Goal: Task Accomplishment & Management: Use online tool/utility

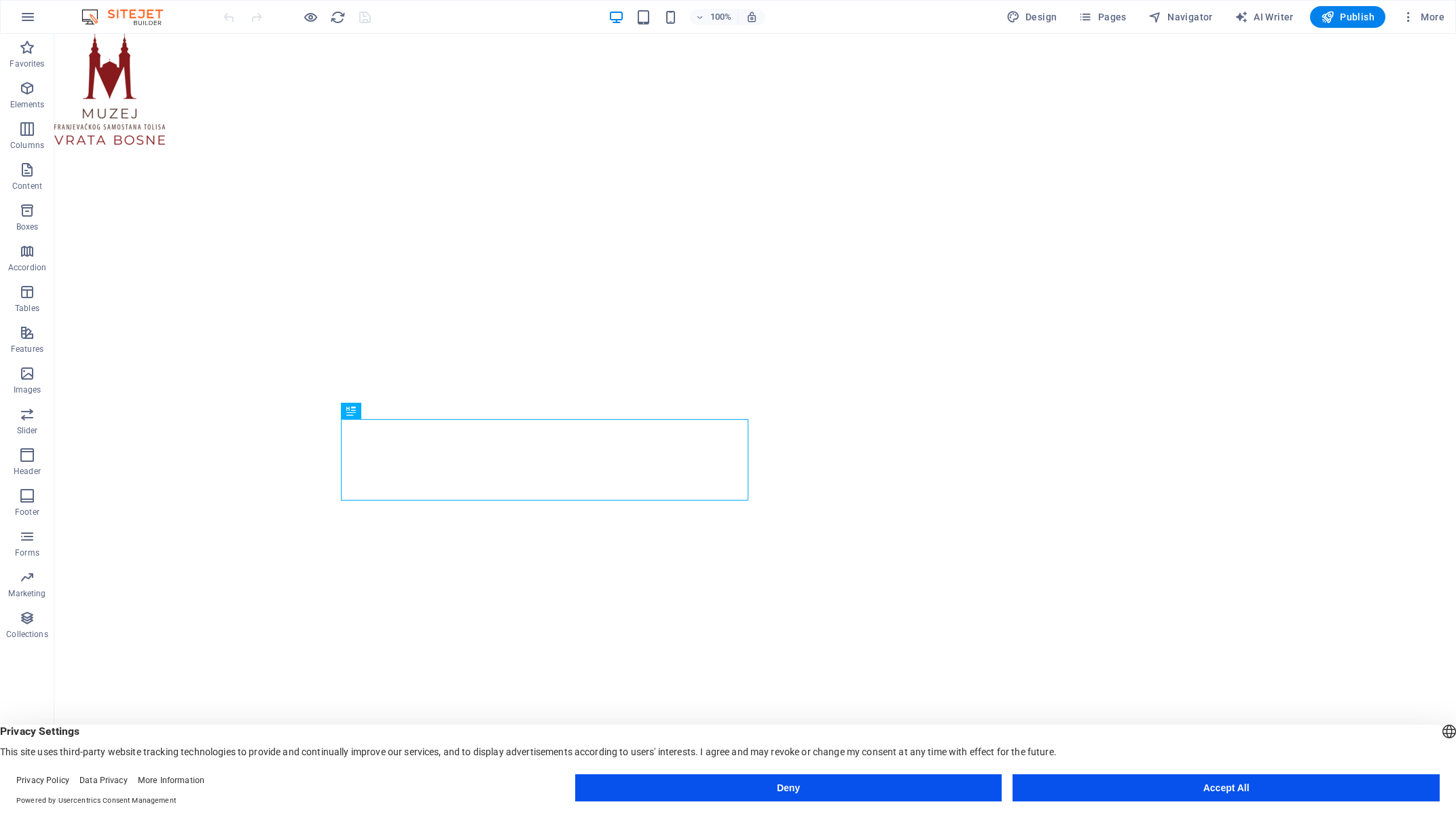
click at [1175, 785] on button "Accept All" at bounding box center [1226, 788] width 427 height 27
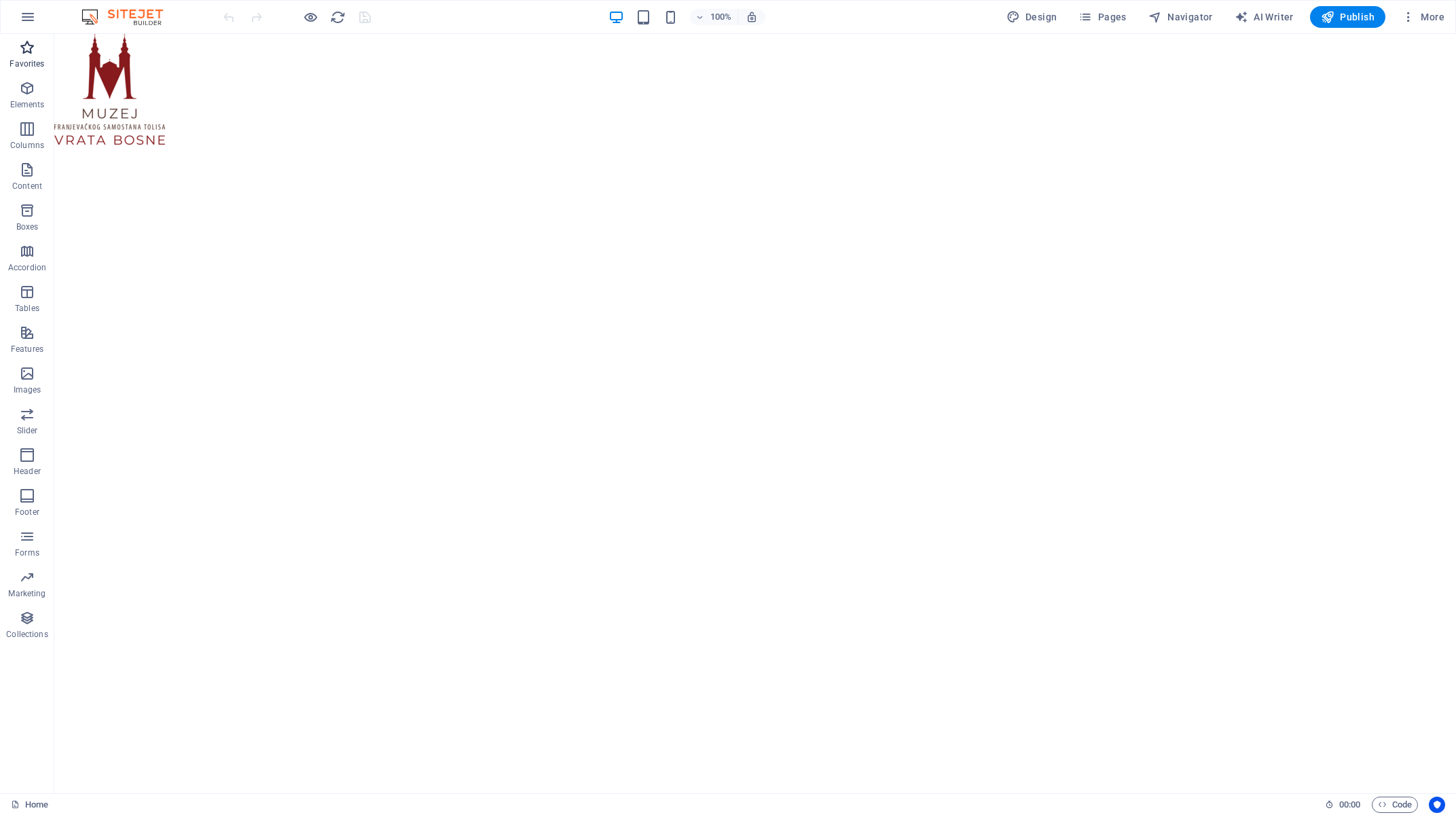
click at [33, 59] on p "Favorites" at bounding box center [27, 64] width 35 height 11
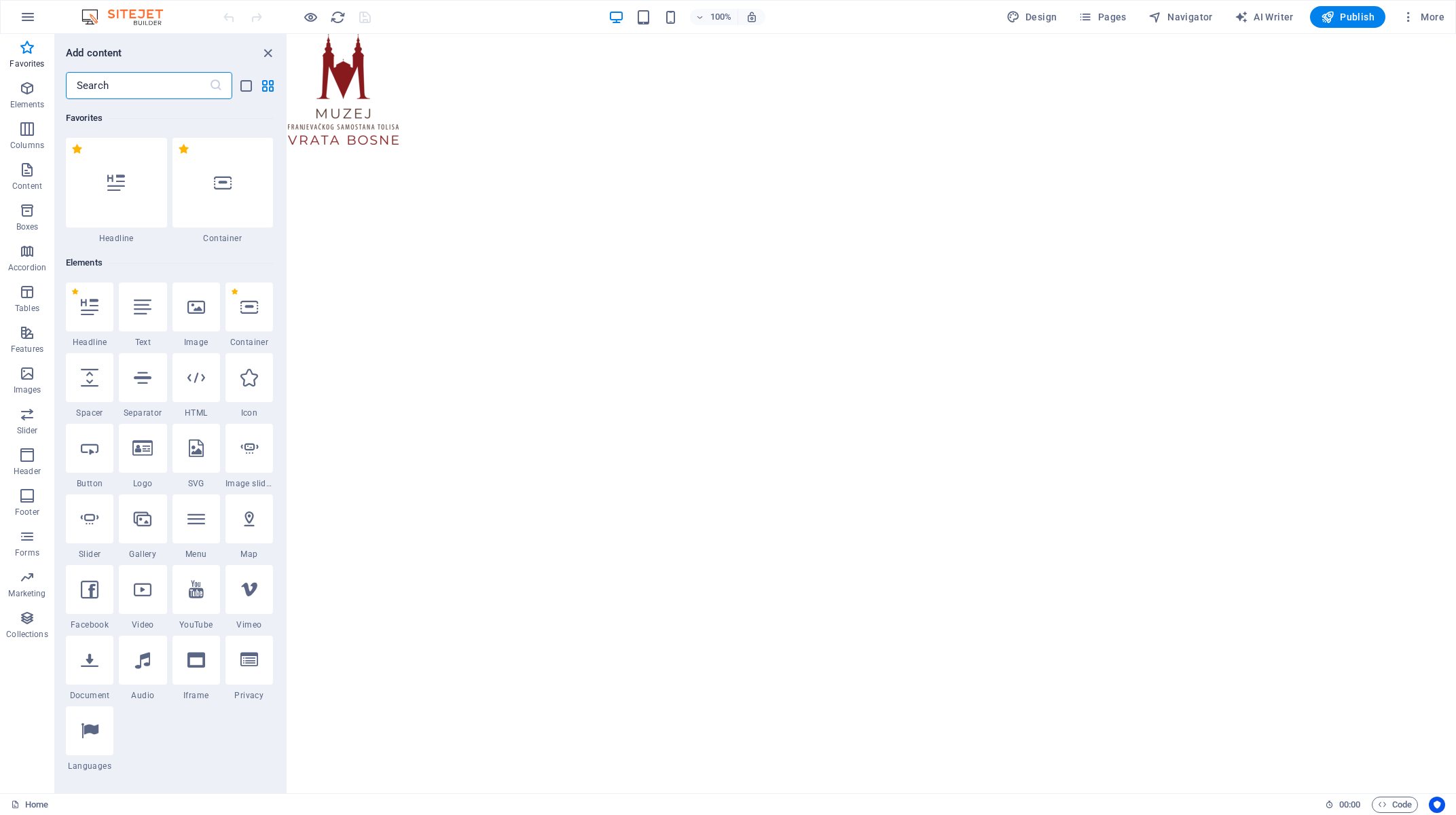
click at [181, 737] on div "1 Star Headline 1 Star Text 1 Star Image 1 Star Container 1 Star Spacer 1 Star …" at bounding box center [169, 527] width 207 height 489
click at [15, 257] on span "Accordion" at bounding box center [27, 260] width 54 height 33
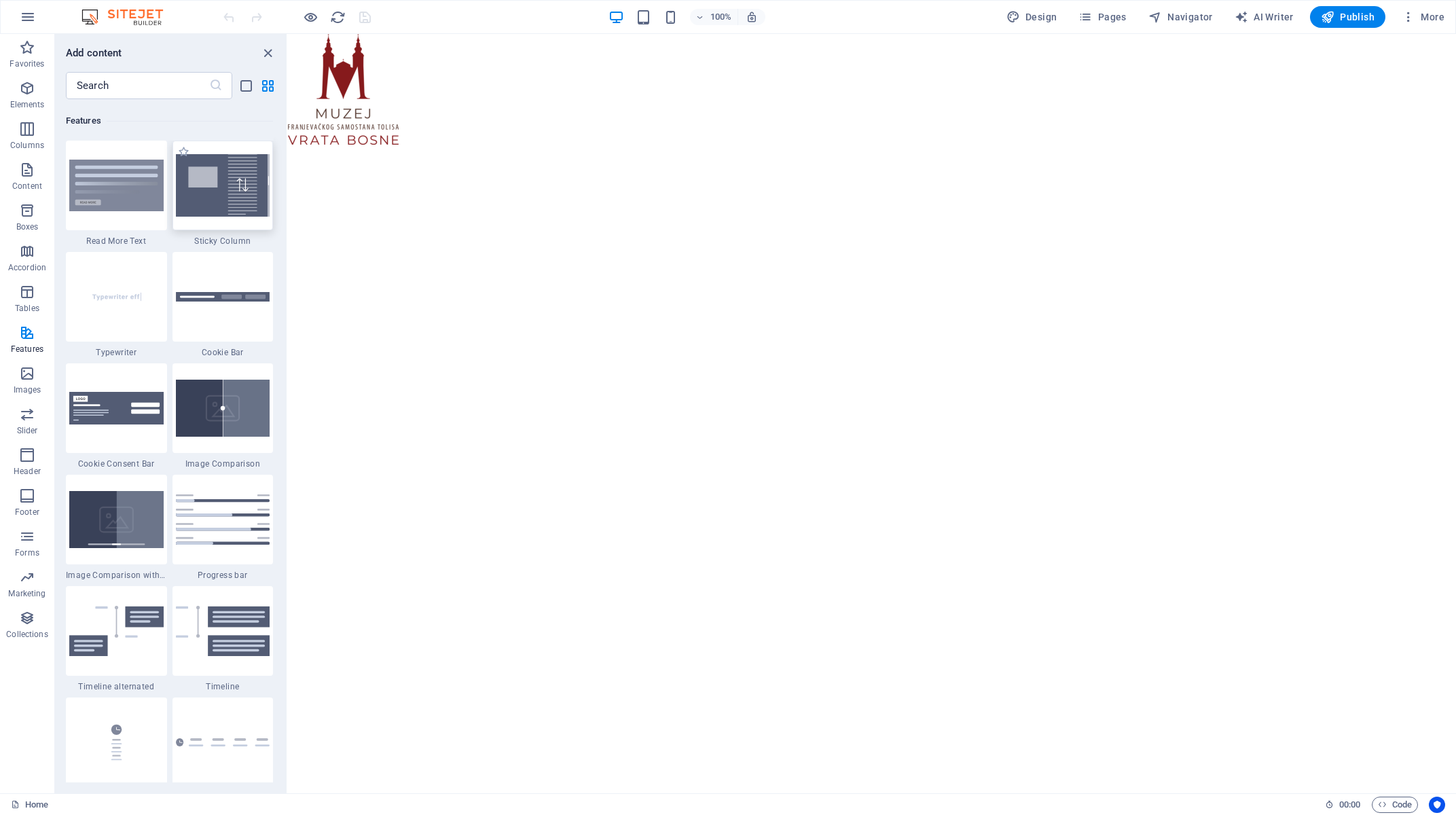
scroll to position [5549, 0]
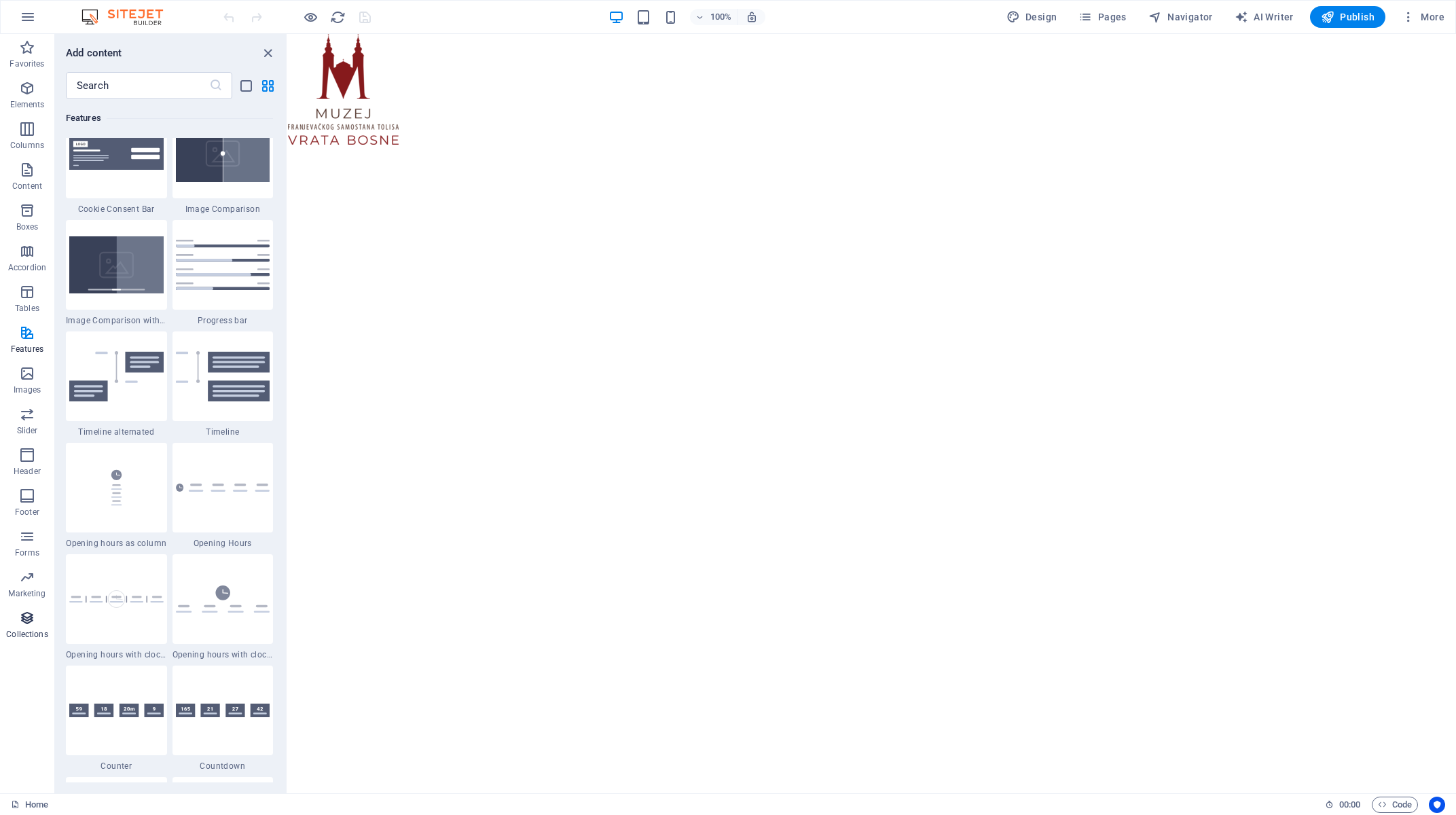
click at [31, 630] on p "Collections" at bounding box center [26, 634] width 41 height 11
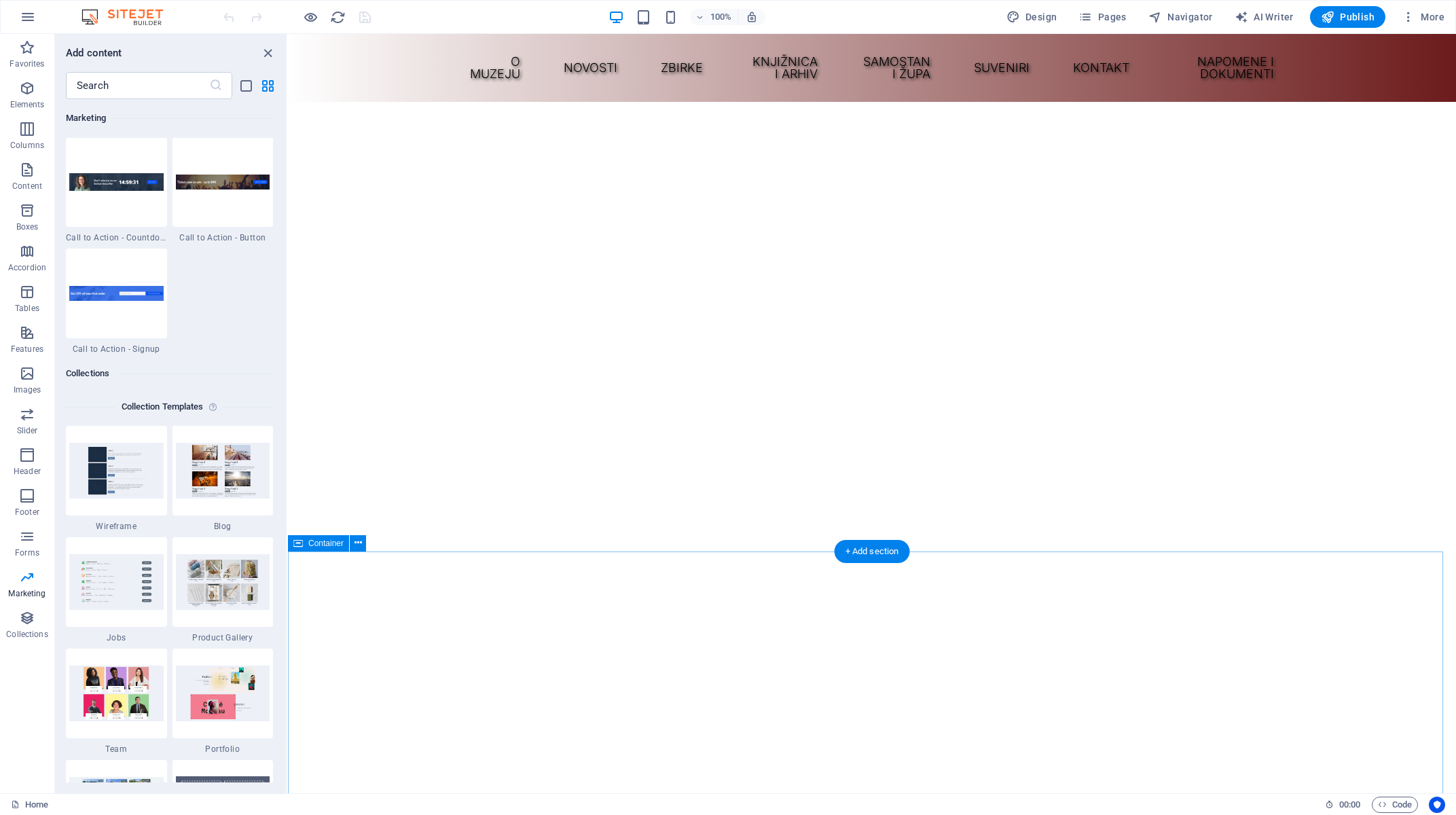
scroll to position [582, 0]
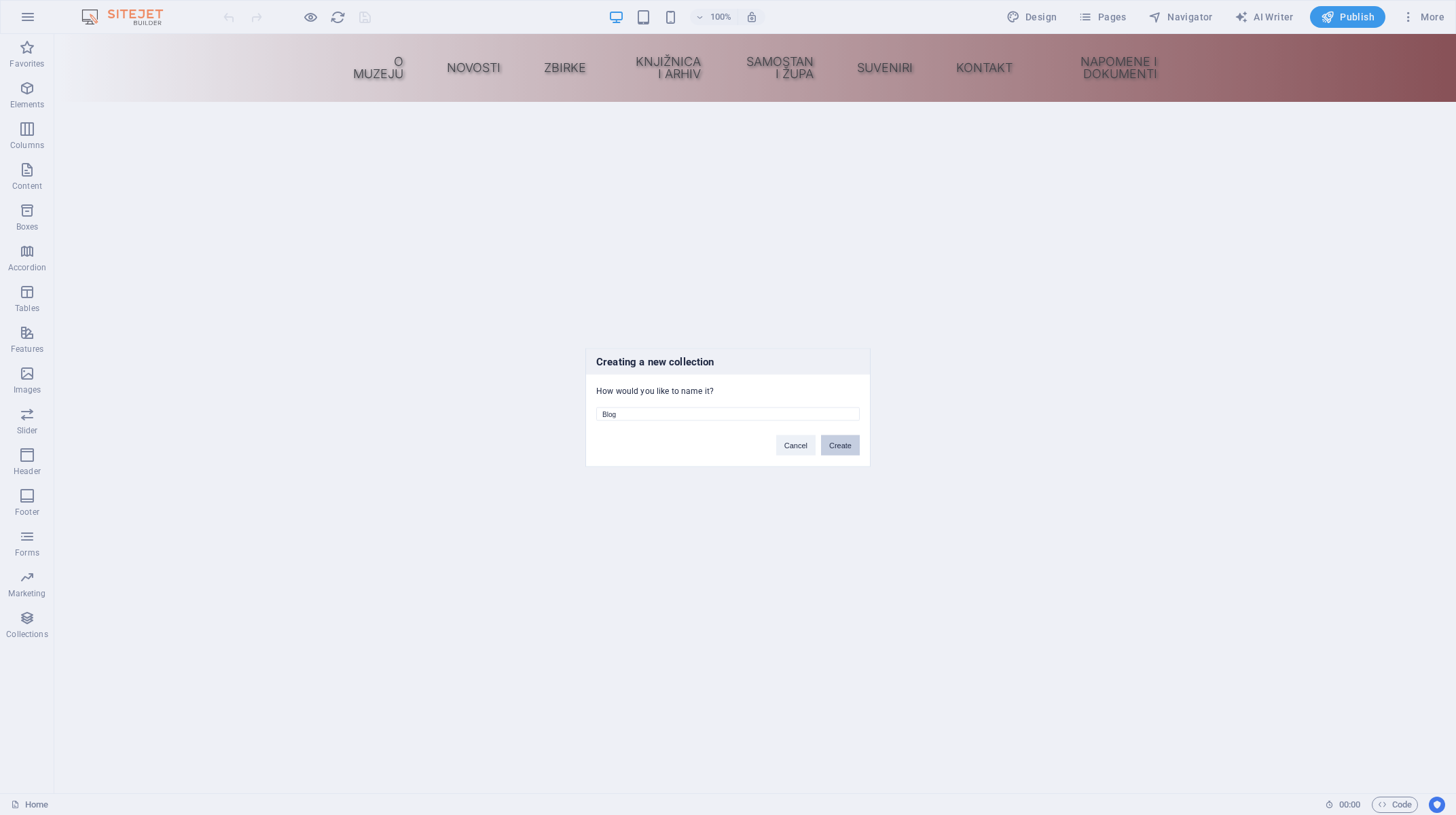
click at [843, 443] on button "Create" at bounding box center [840, 445] width 39 height 21
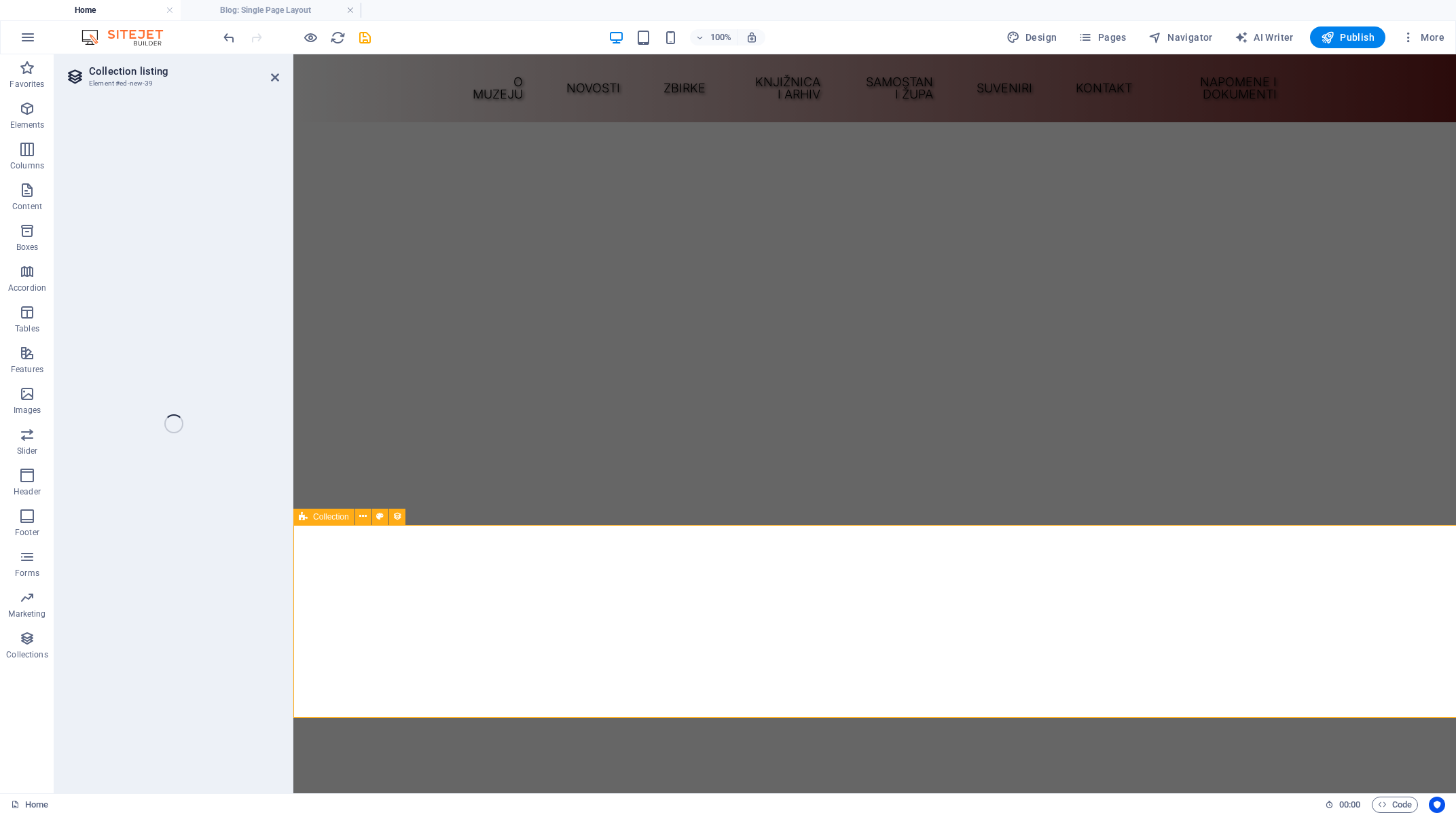
select select "columns.publishing_date_DESC"
select select "columns.status"
select select "columns.publishing_date"
select select "past"
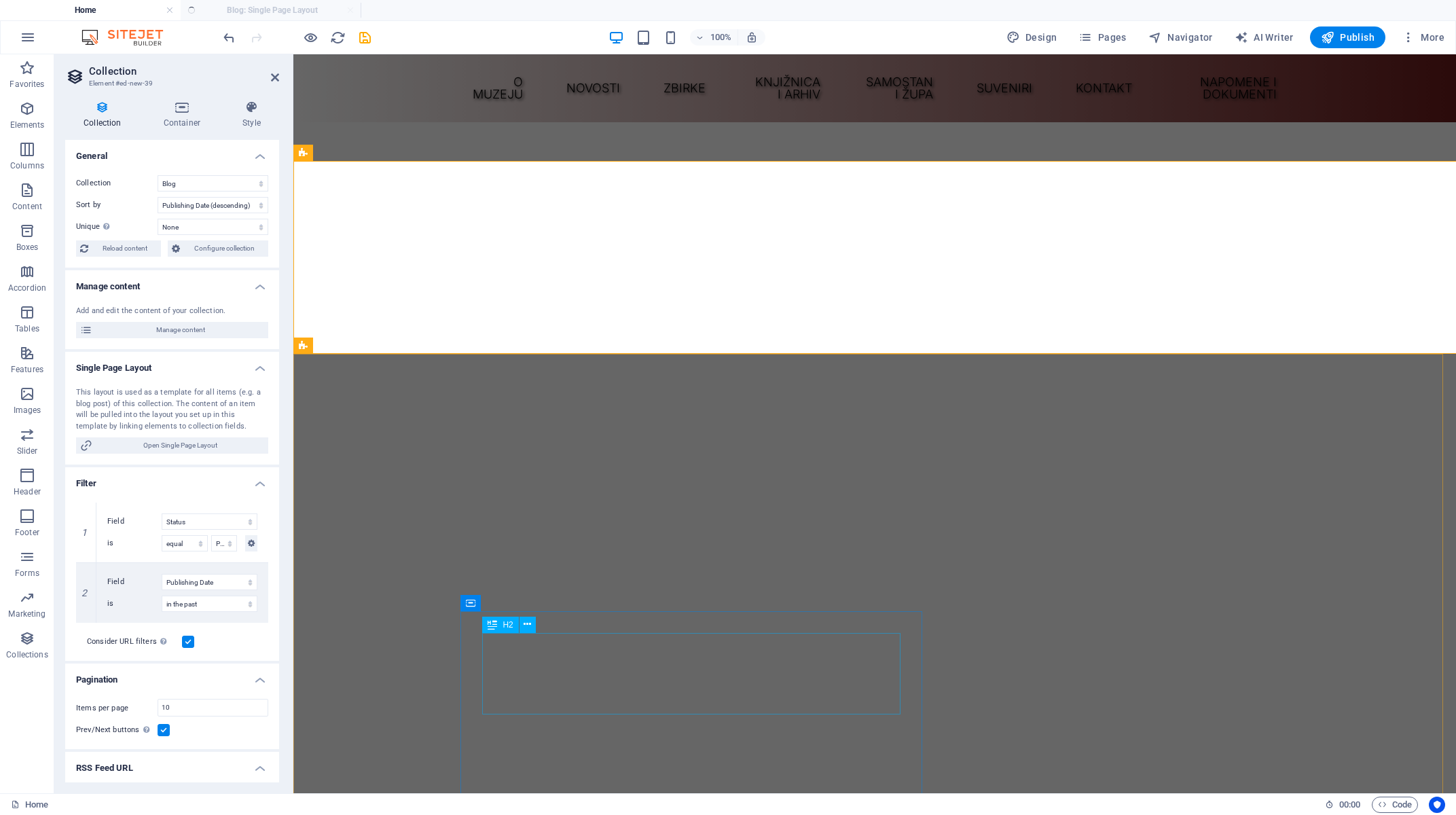
scroll to position [946, 0]
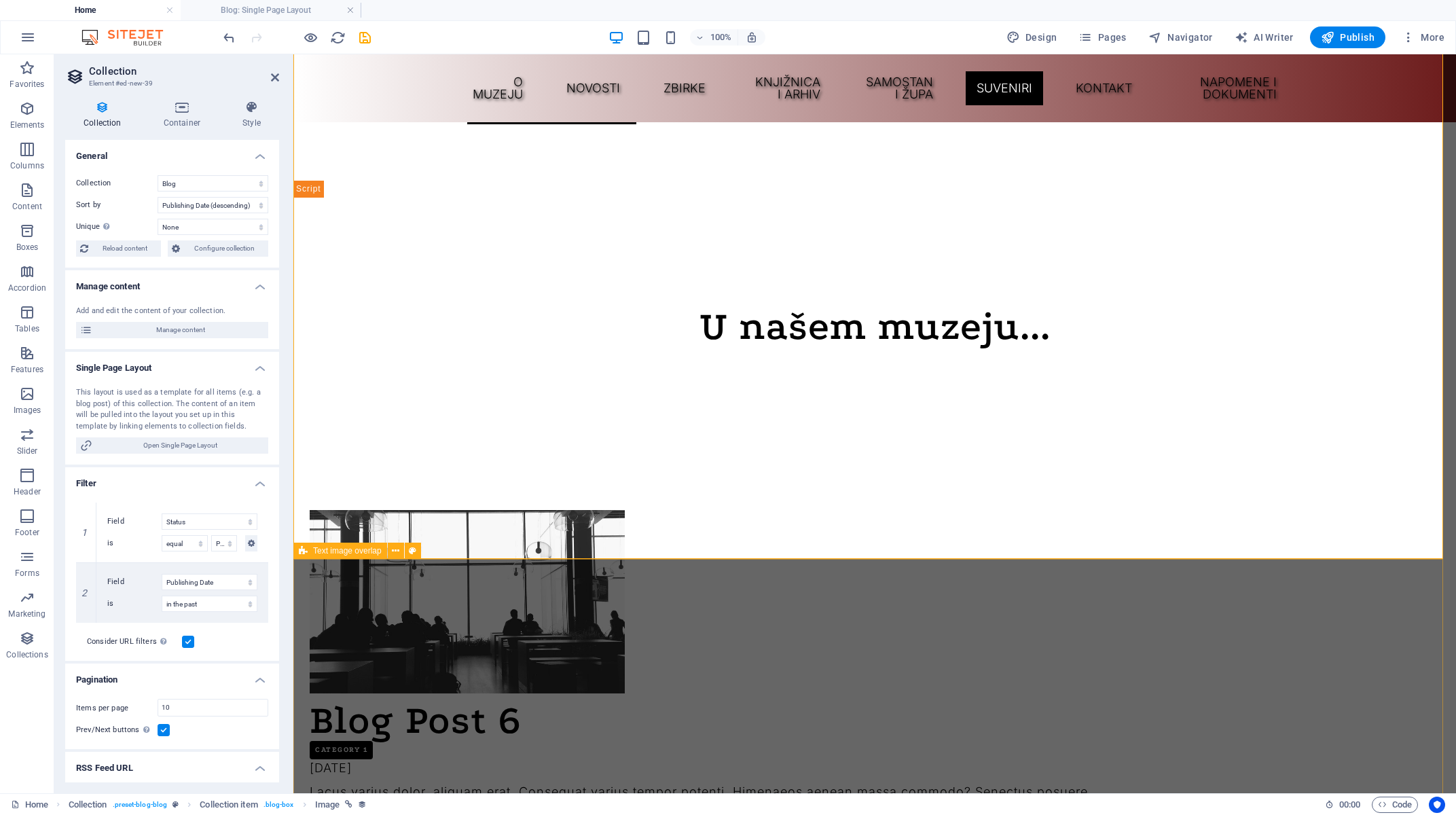
scroll to position [1675, 0]
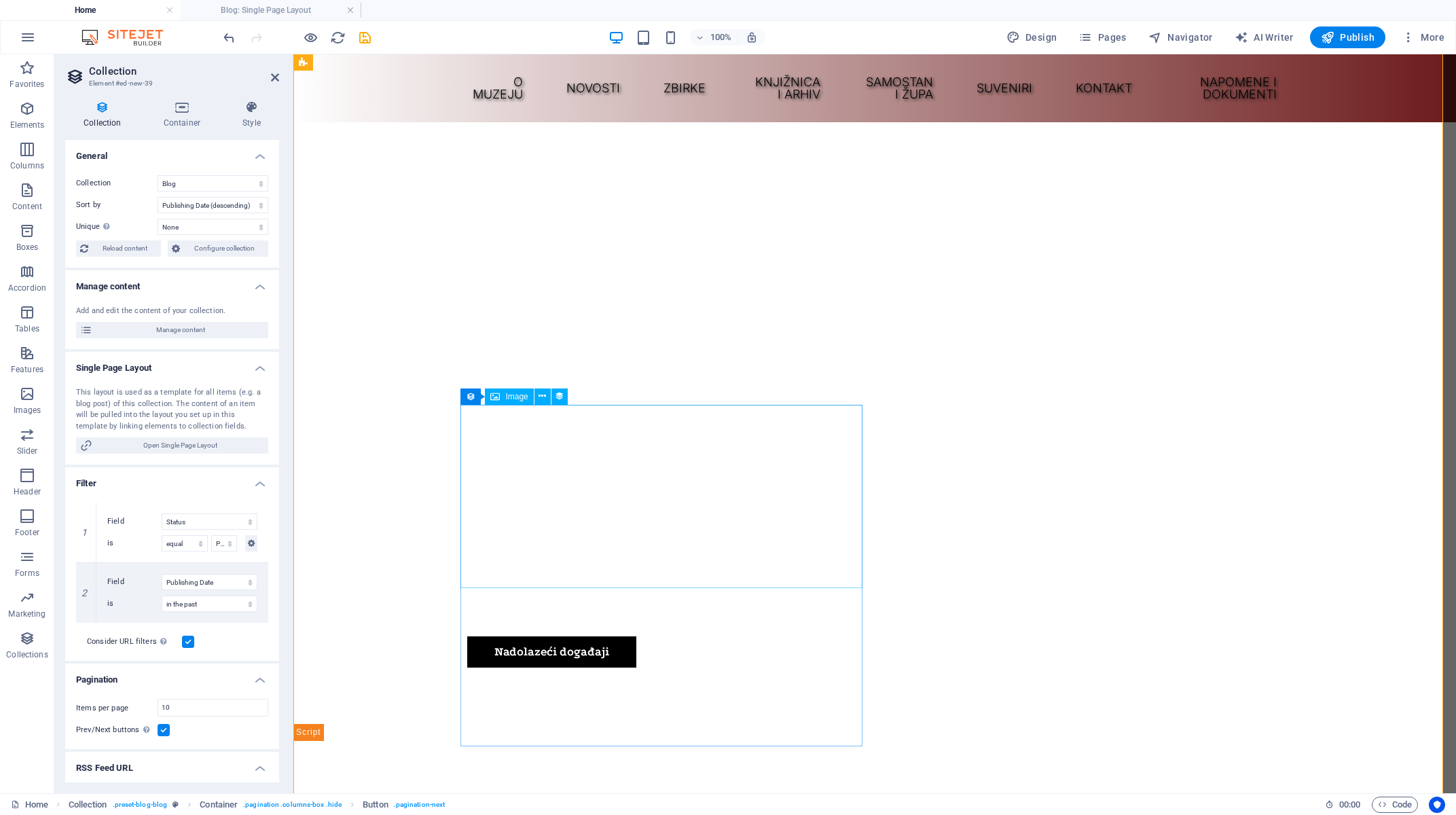
scroll to position [1093, 0]
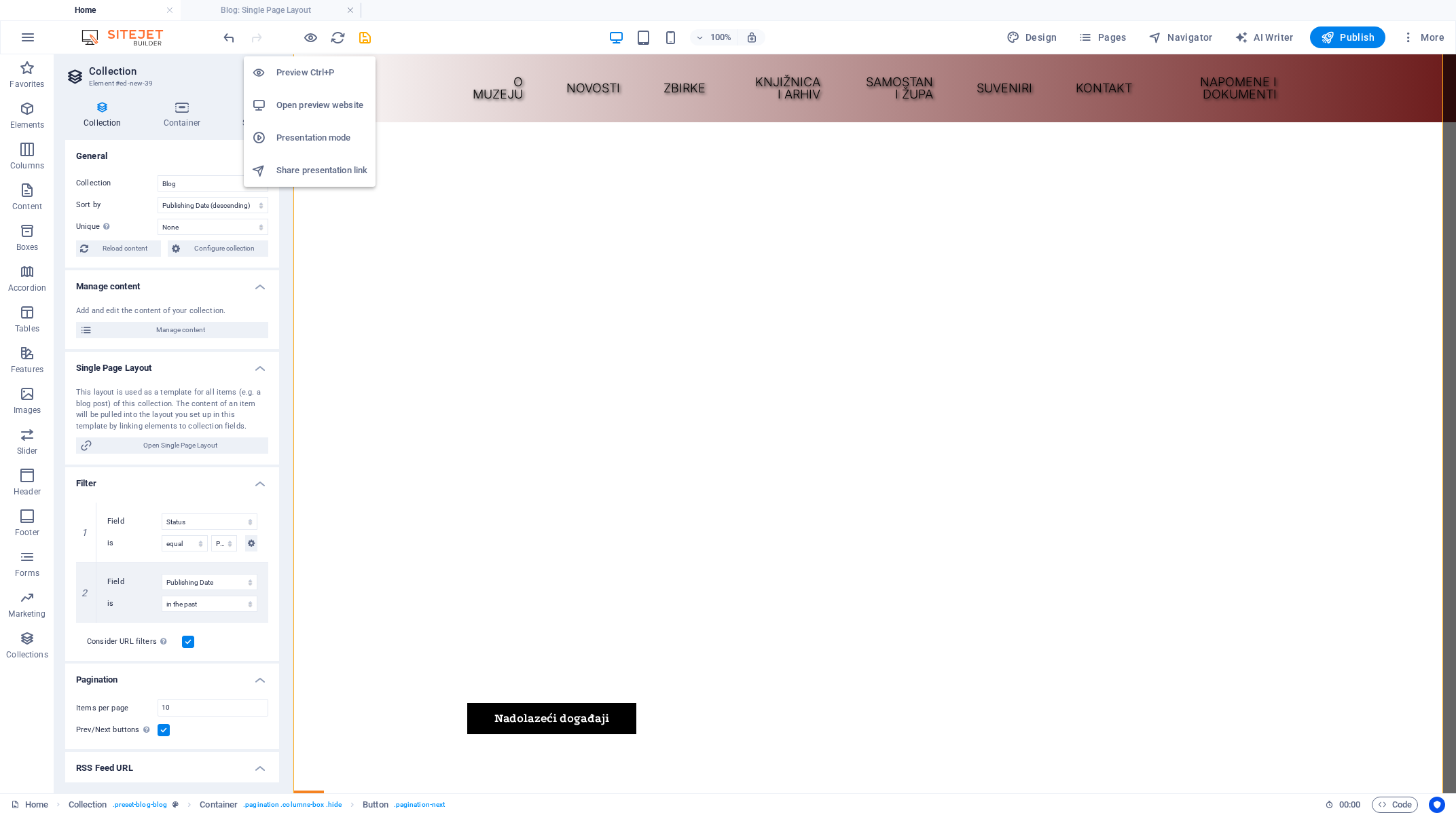
click at [294, 65] on h6 "Preview Ctrl+P" at bounding box center [322, 73] width 91 height 16
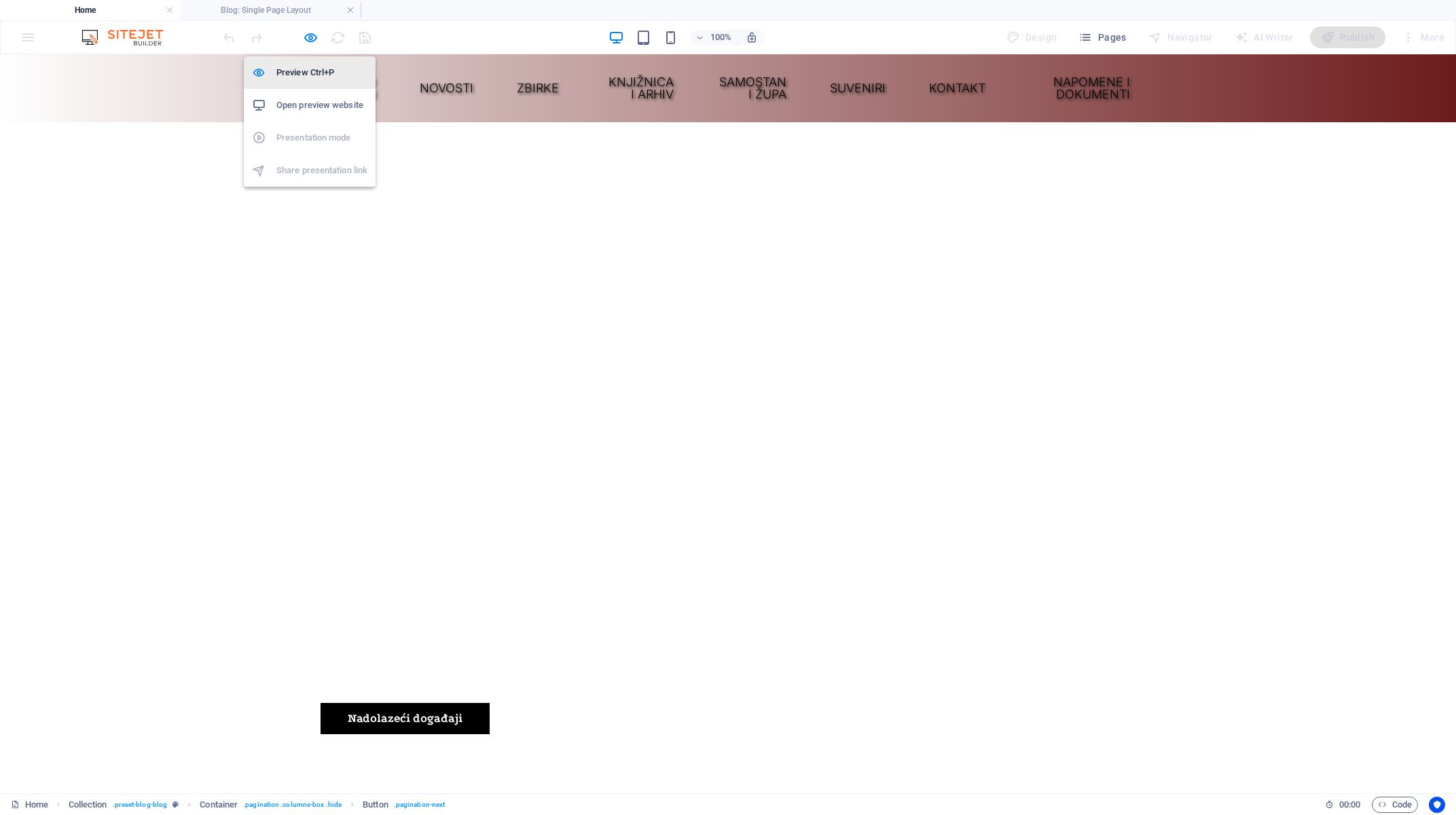
scroll to position [1775, 0]
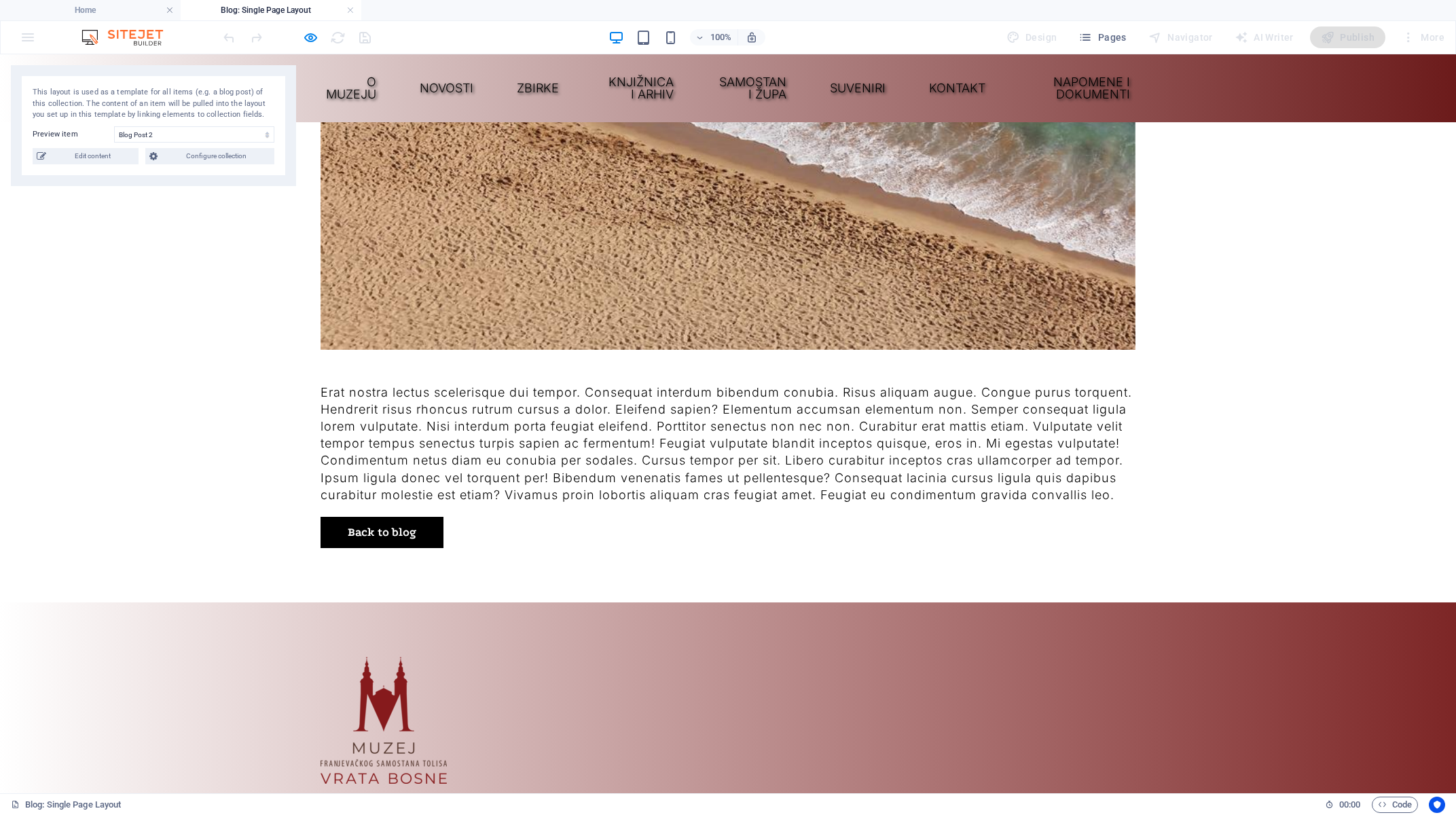
scroll to position [1311, 0]
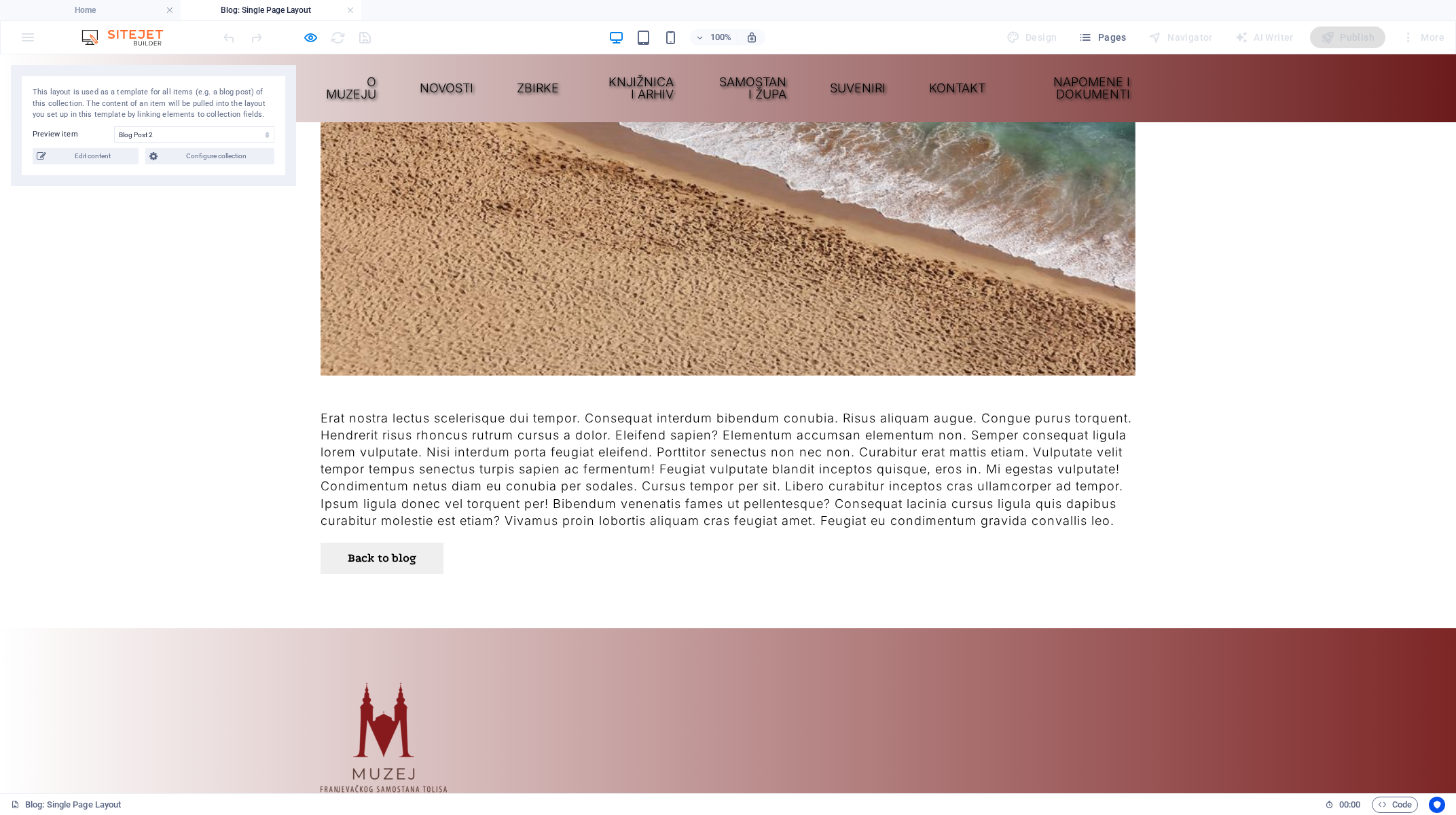
click at [383, 574] on link "Back to blog" at bounding box center [382, 558] width 123 height 31
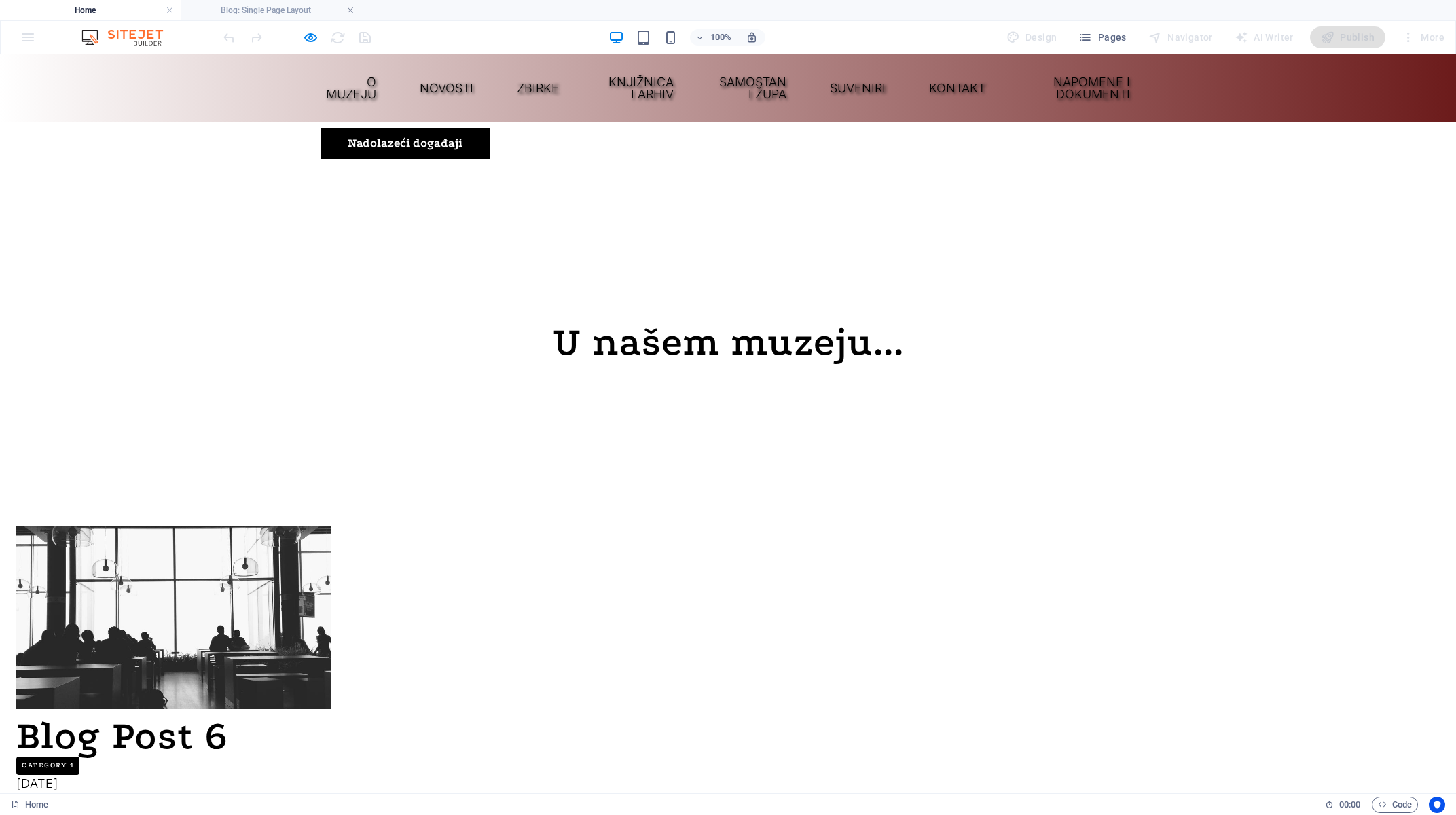
scroll to position [1411, 0]
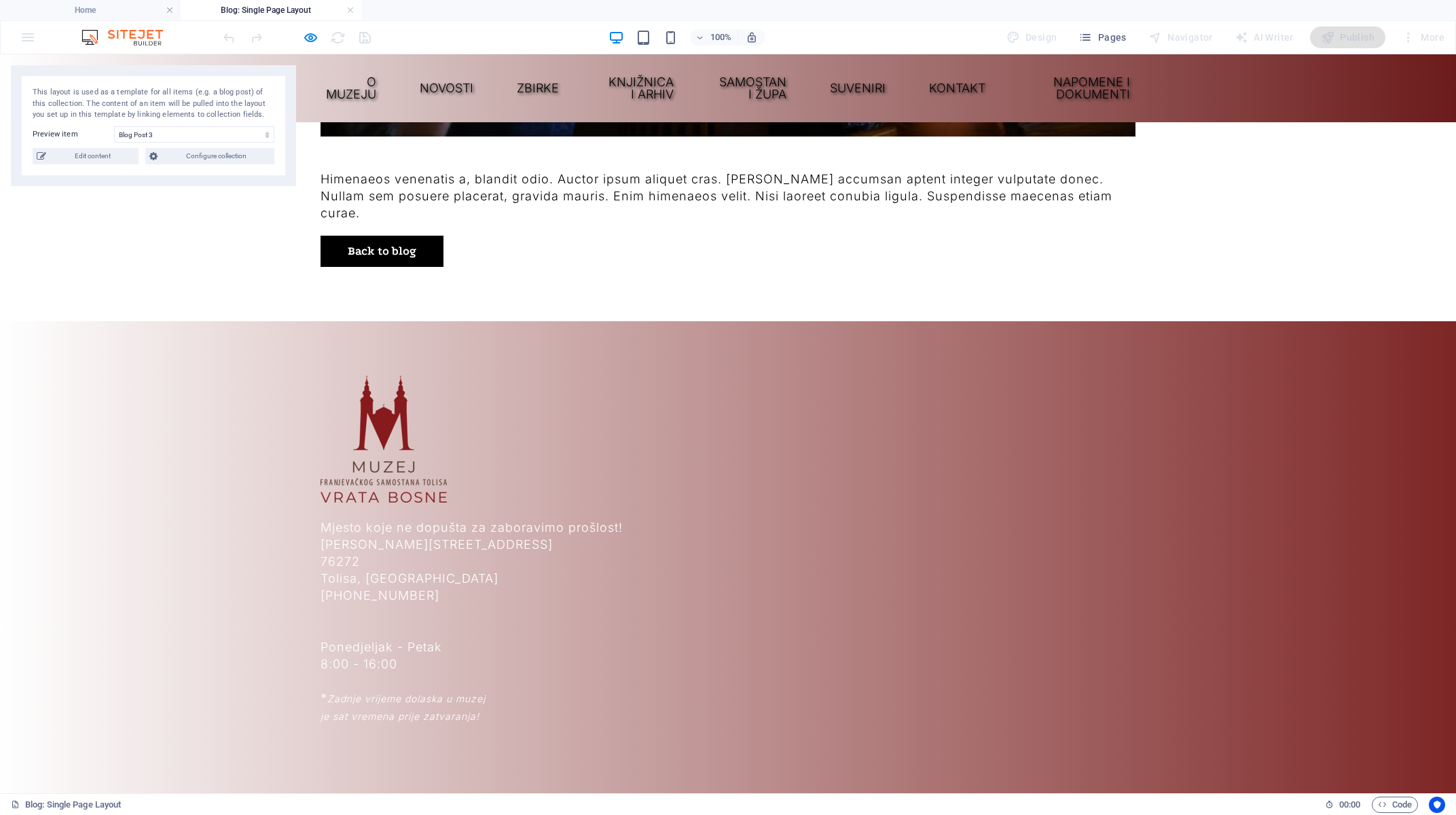
scroll to position [1529, 0]
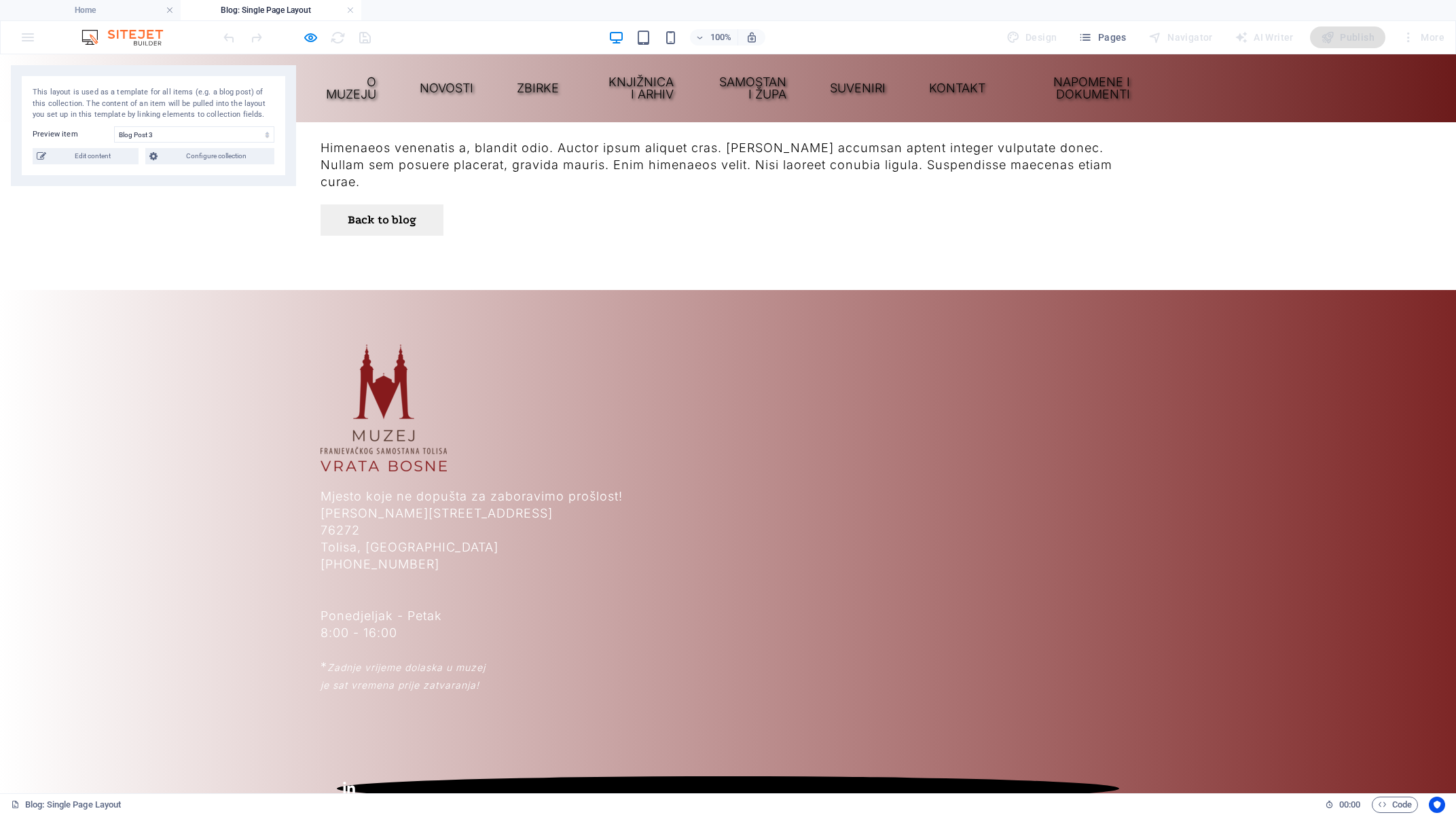
click at [360, 236] on link "Back to blog" at bounding box center [382, 220] width 123 height 31
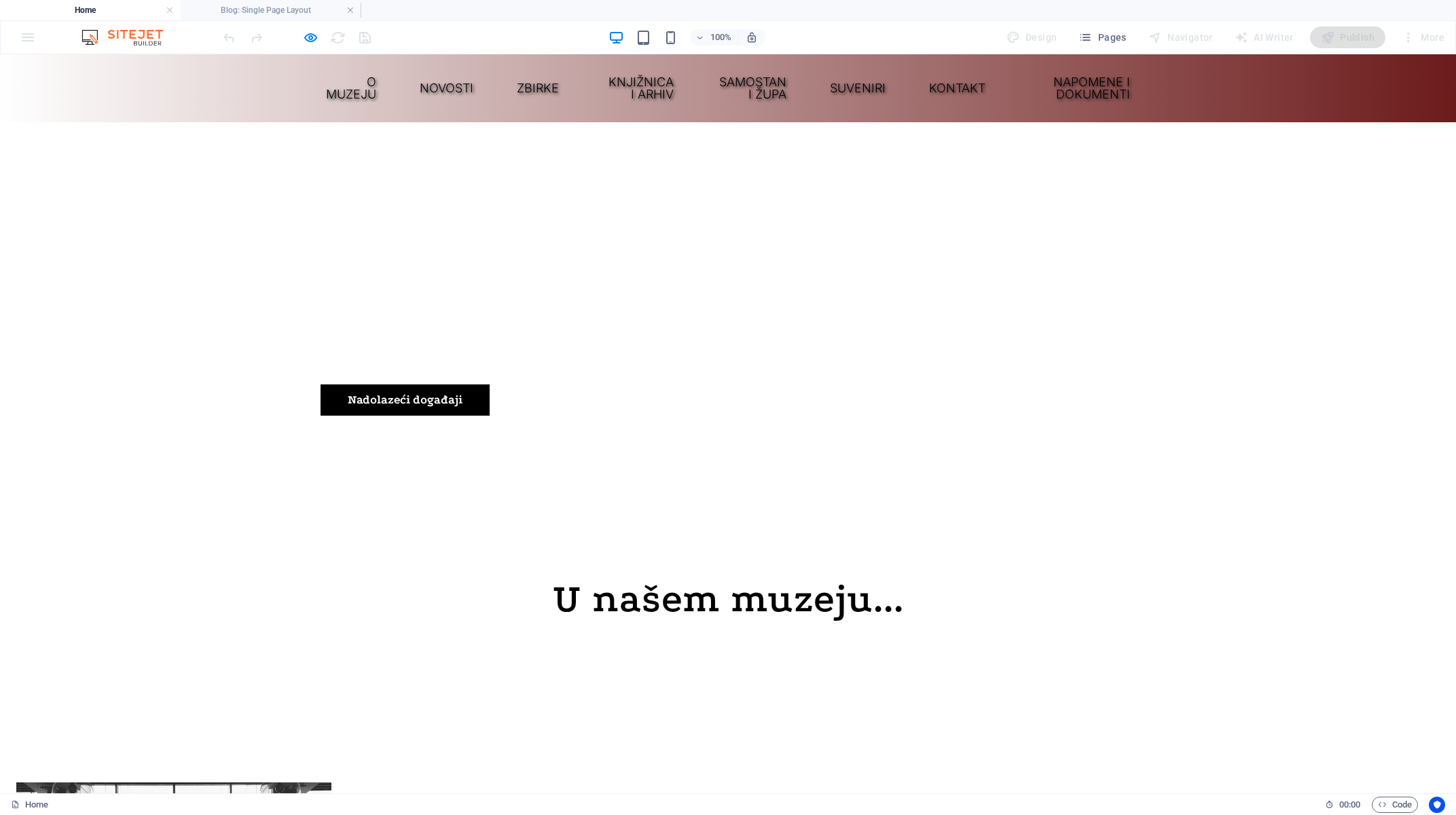
select select "68e3740ee890e53b77073325"
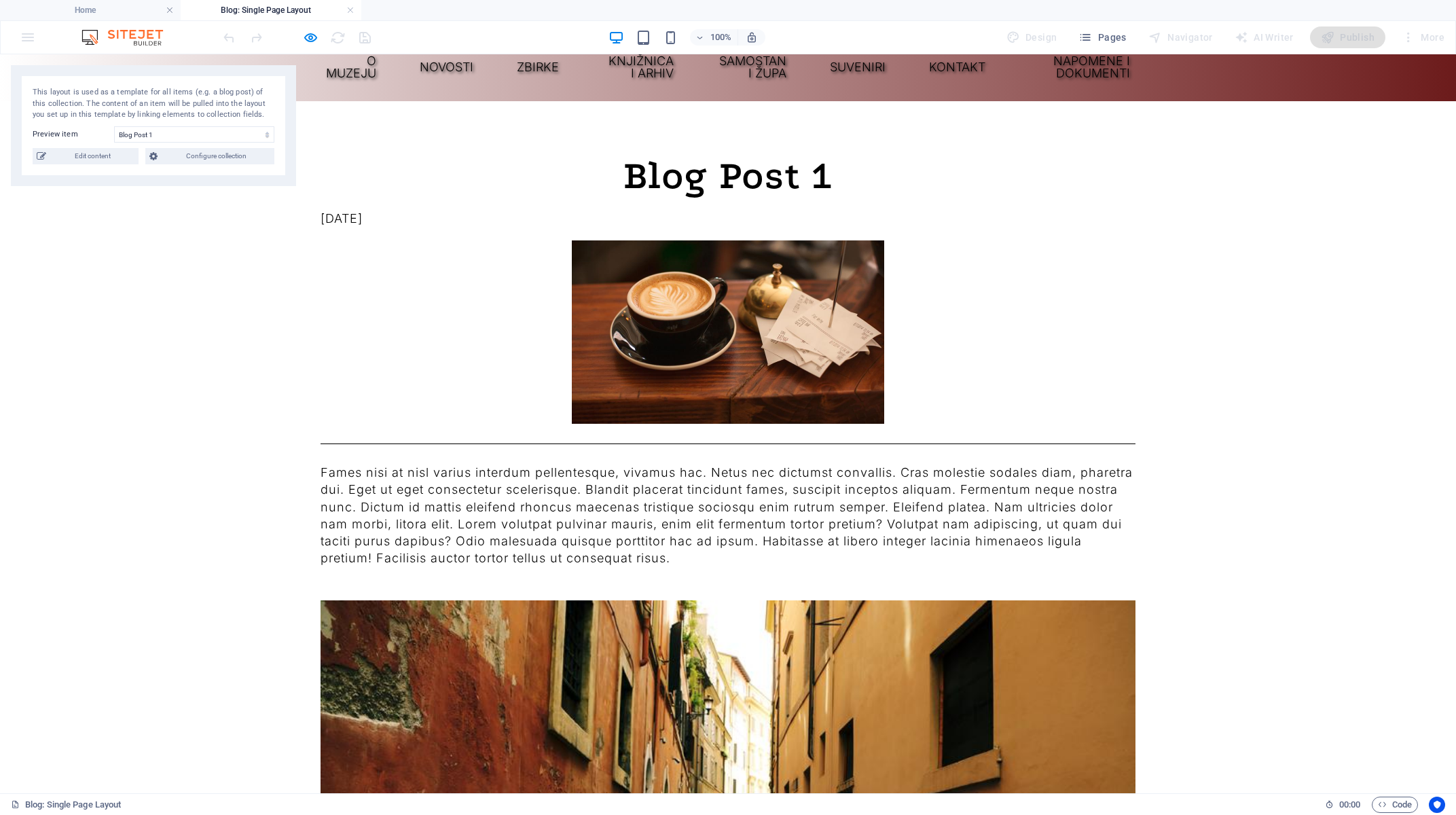
scroll to position [0, 0]
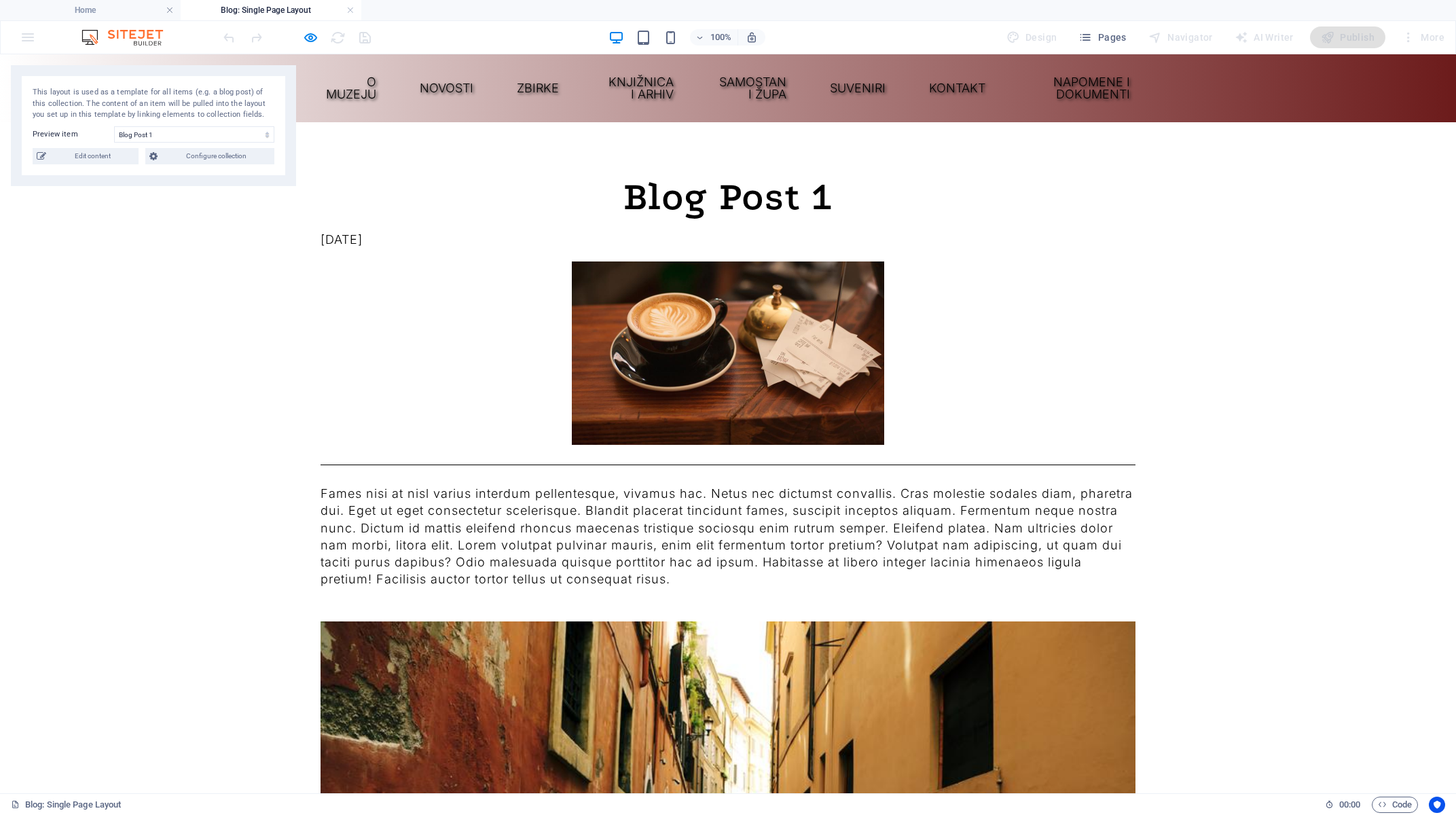
click at [701, 345] on img at bounding box center [728, 353] width 312 height 183
click at [302, 77] on h6 "Preview Ctrl+P" at bounding box center [322, 73] width 91 height 16
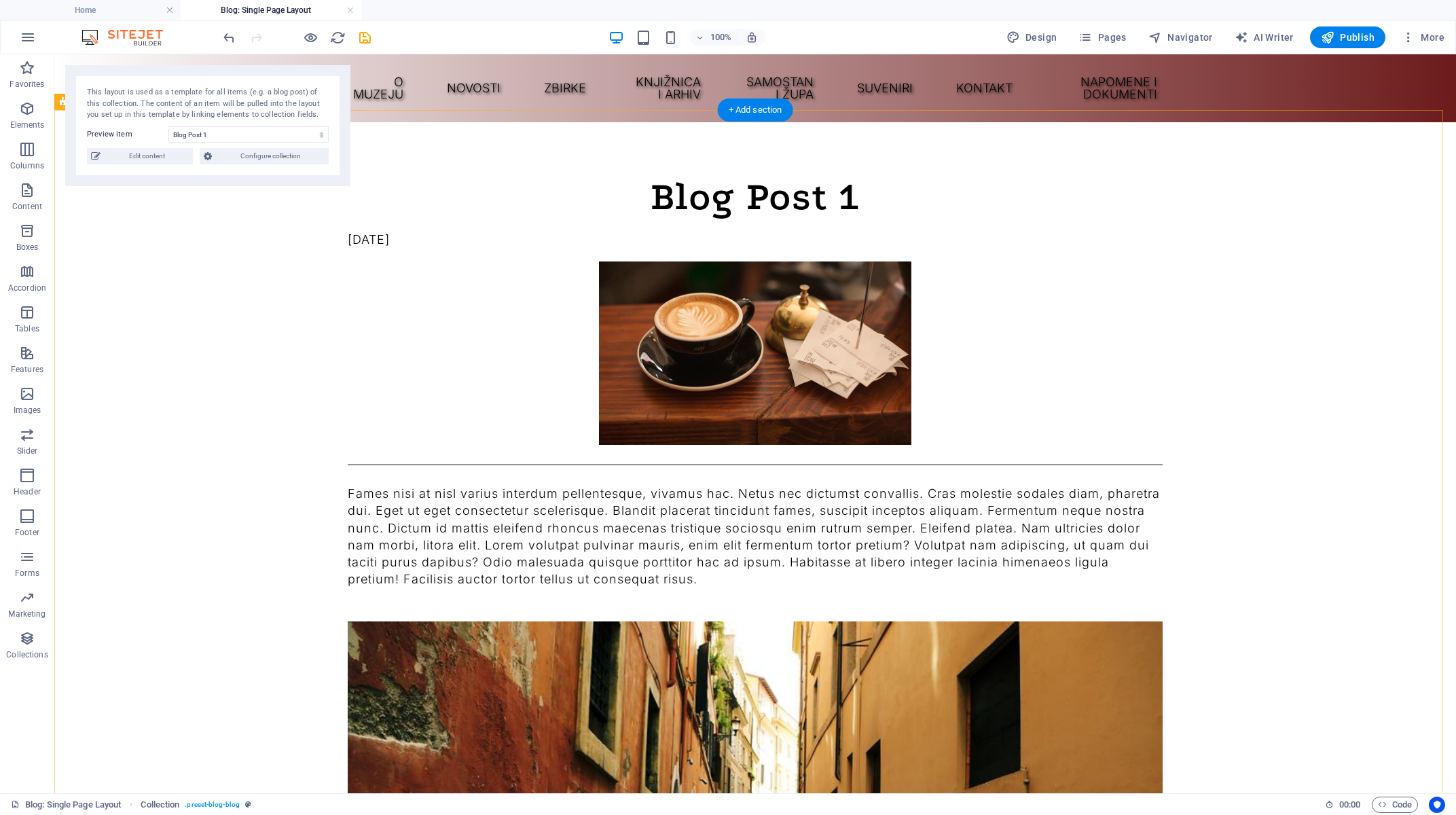
click at [351, 11] on link at bounding box center [350, 11] width 8 height 13
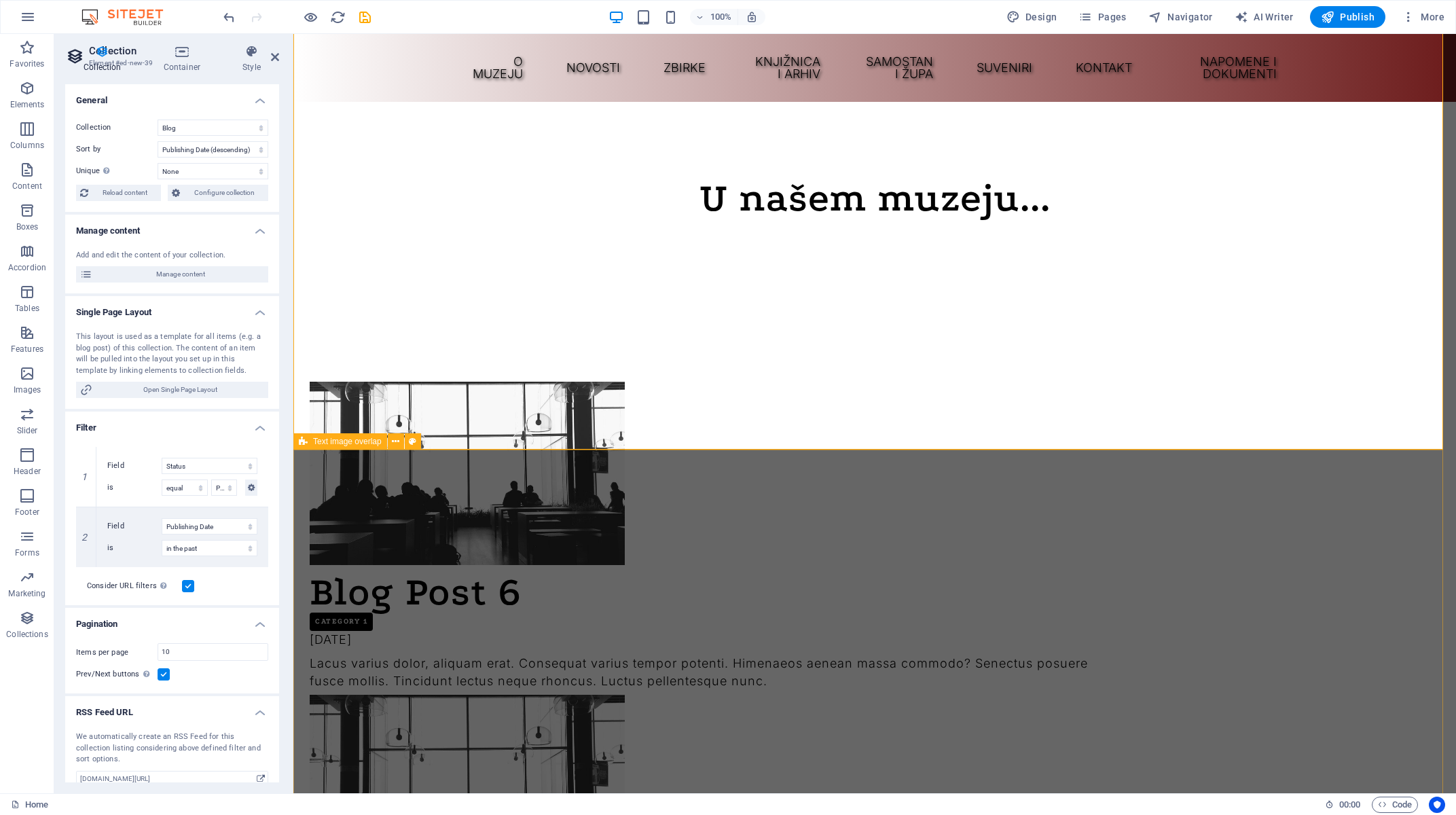
scroll to position [1703, 0]
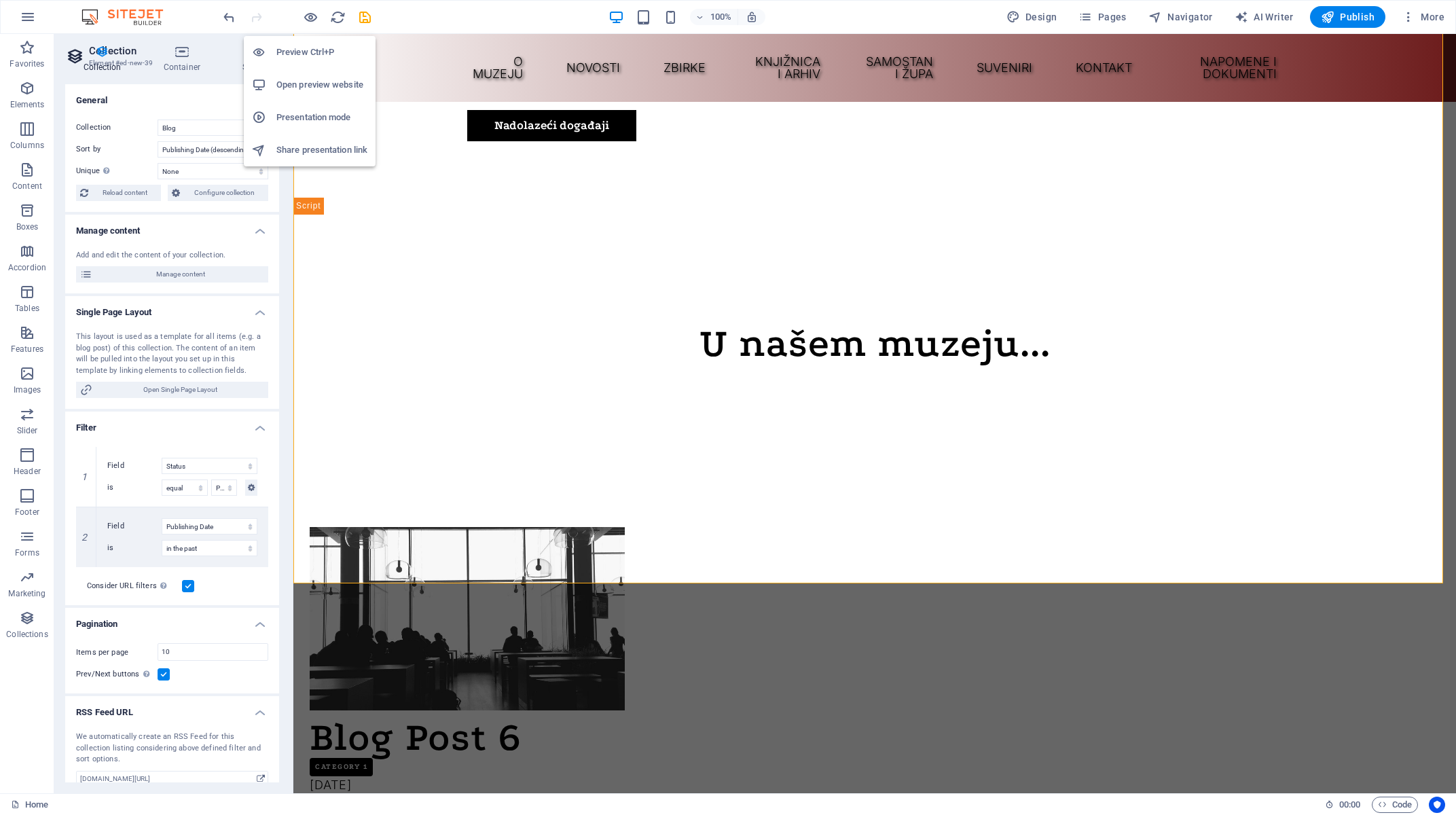
click at [310, 57] on h6 "Preview Ctrl+P" at bounding box center [322, 53] width 91 height 16
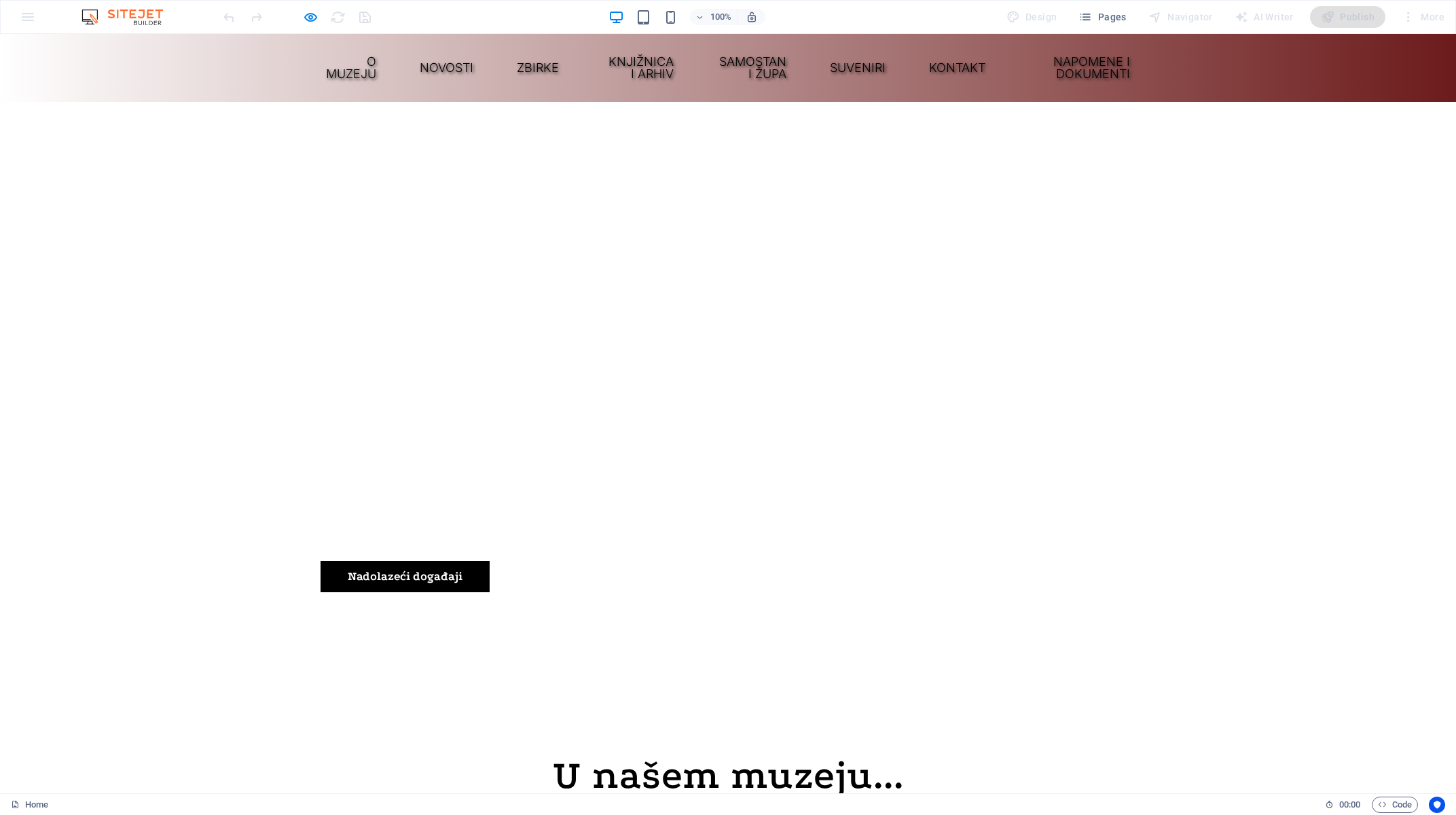
scroll to position [956, 0]
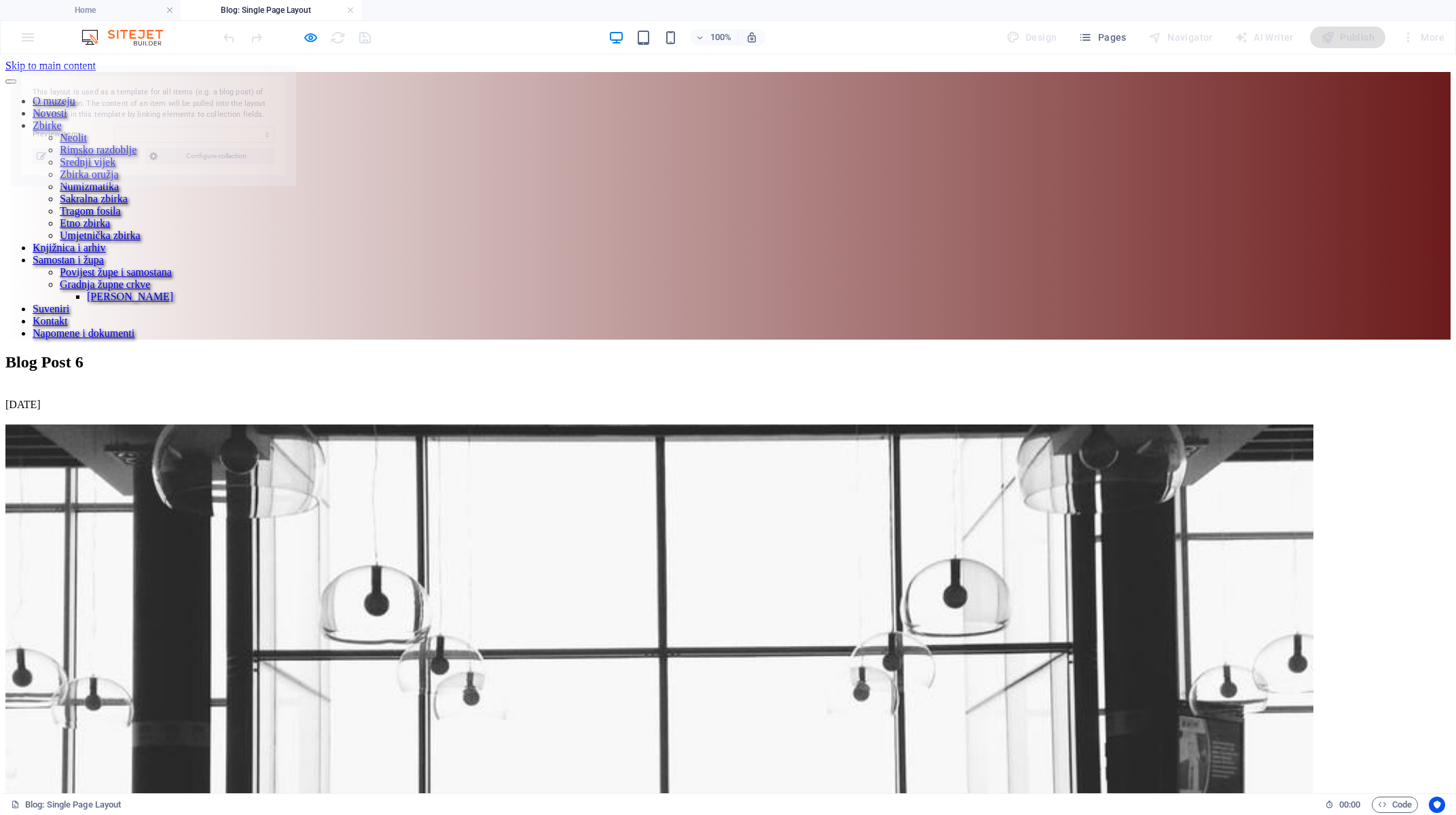
scroll to position [0, 0]
select select "68e3740ee890e53b7707332a"
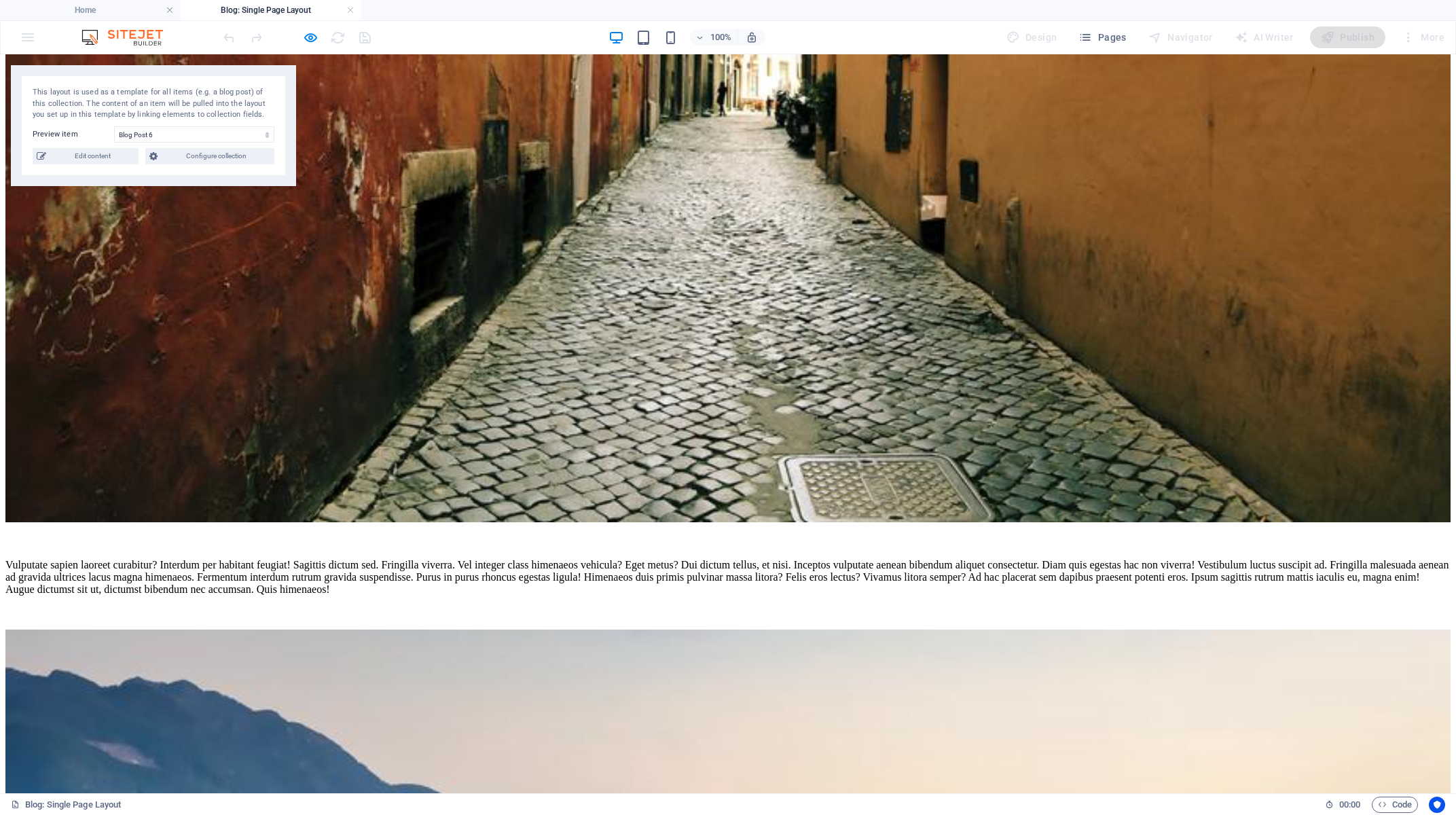
scroll to position [1675, 0]
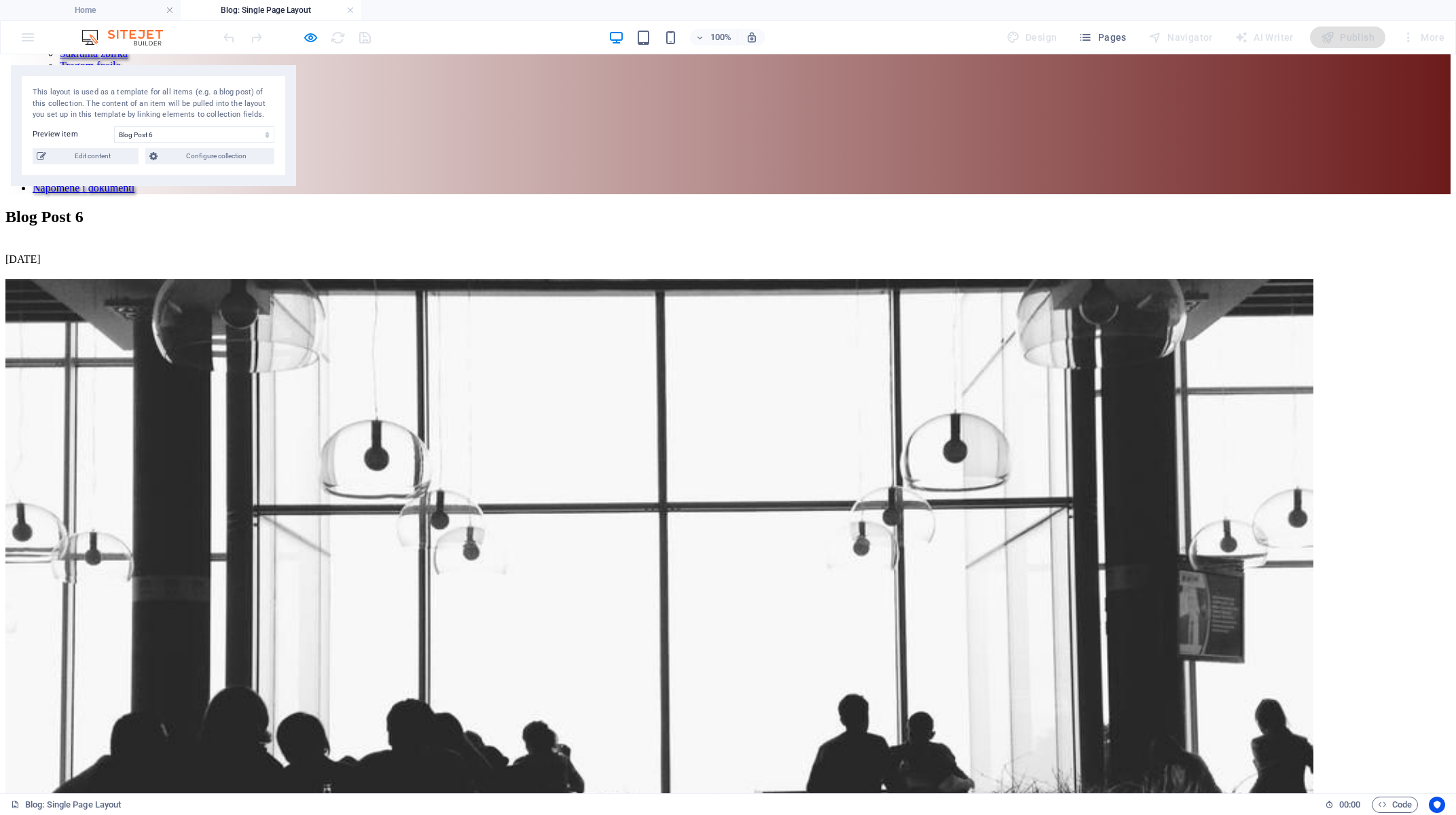
scroll to position [0, 0]
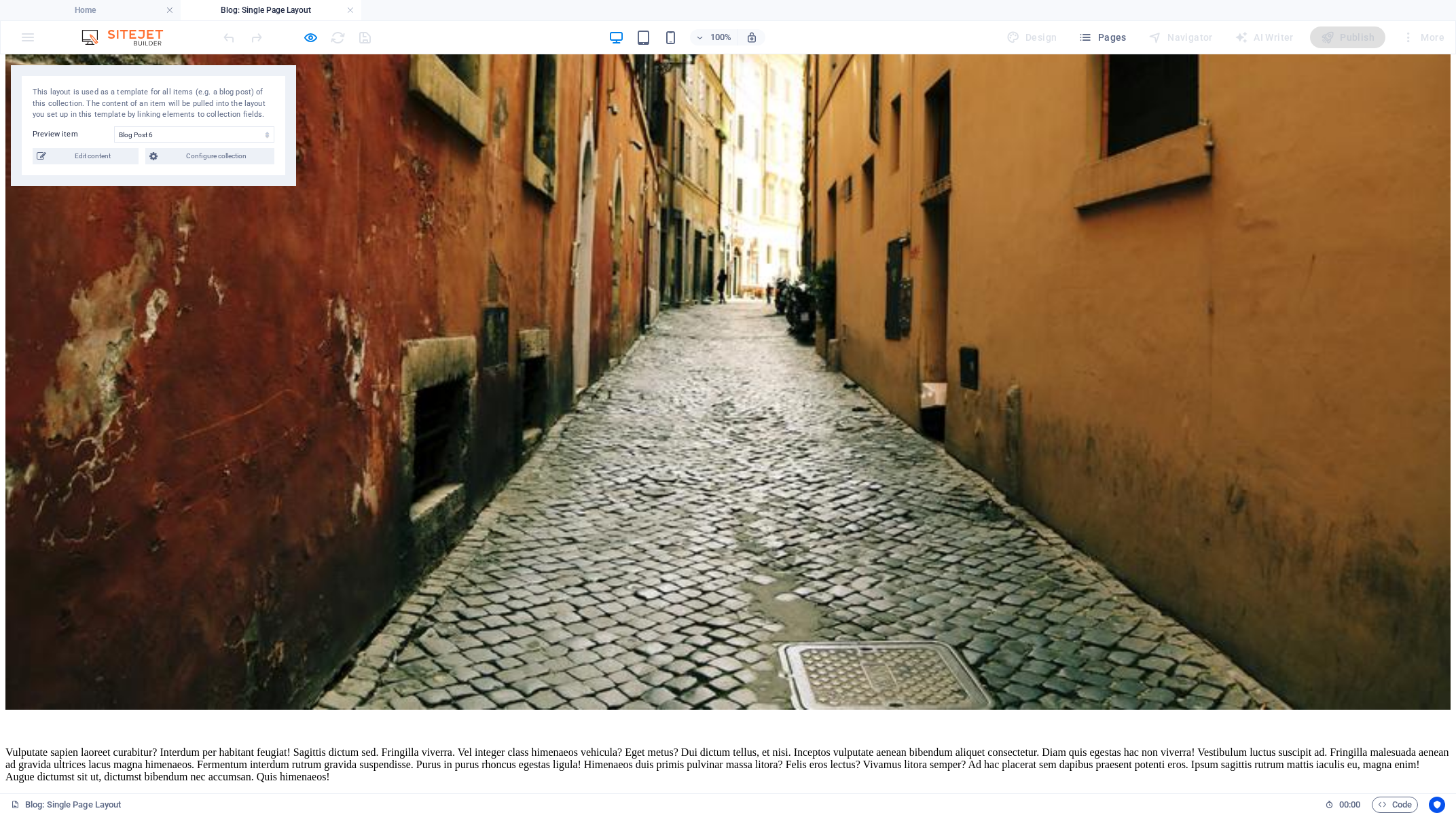
scroll to position [1967, 0]
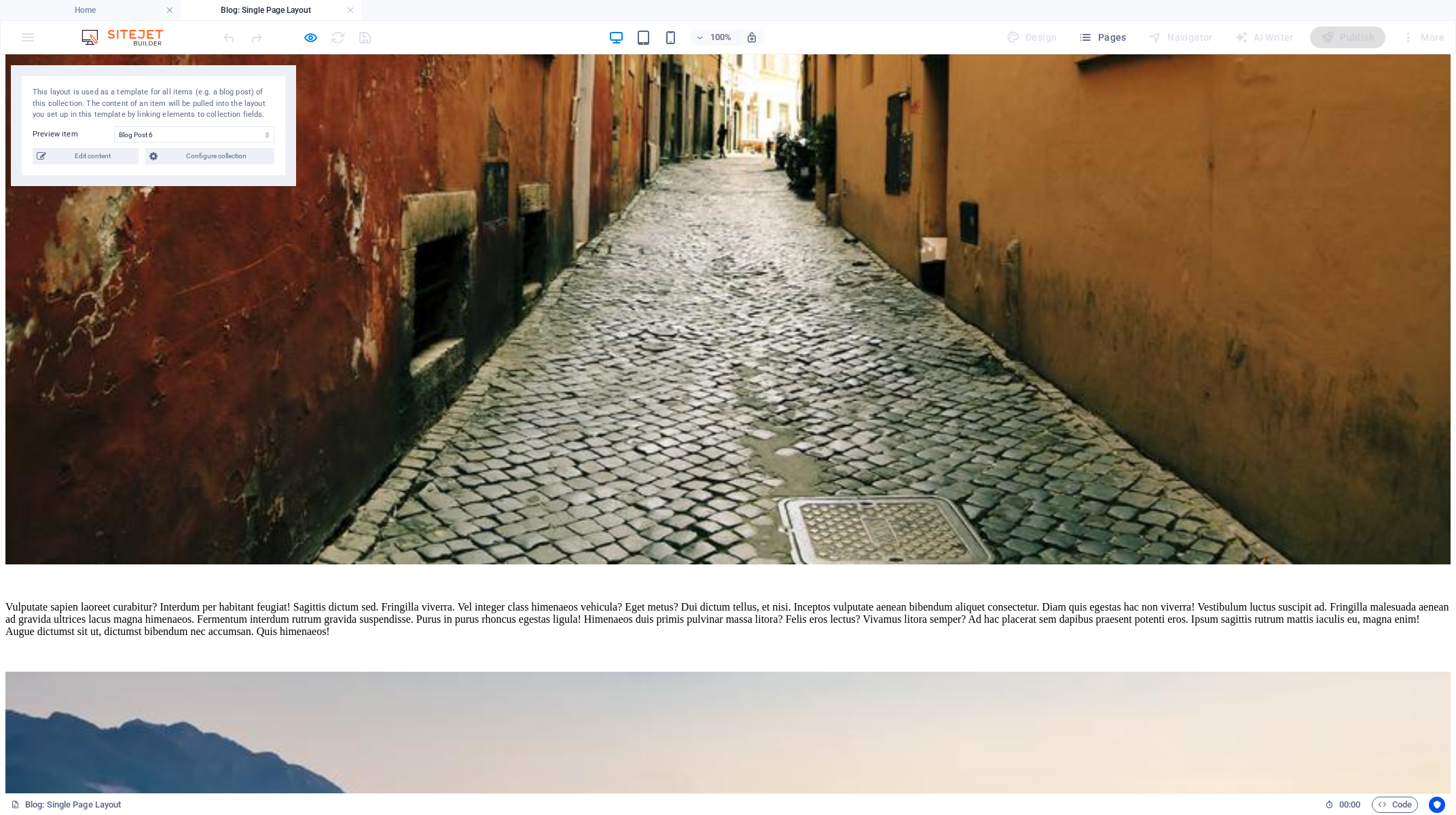
scroll to position [1529, 0]
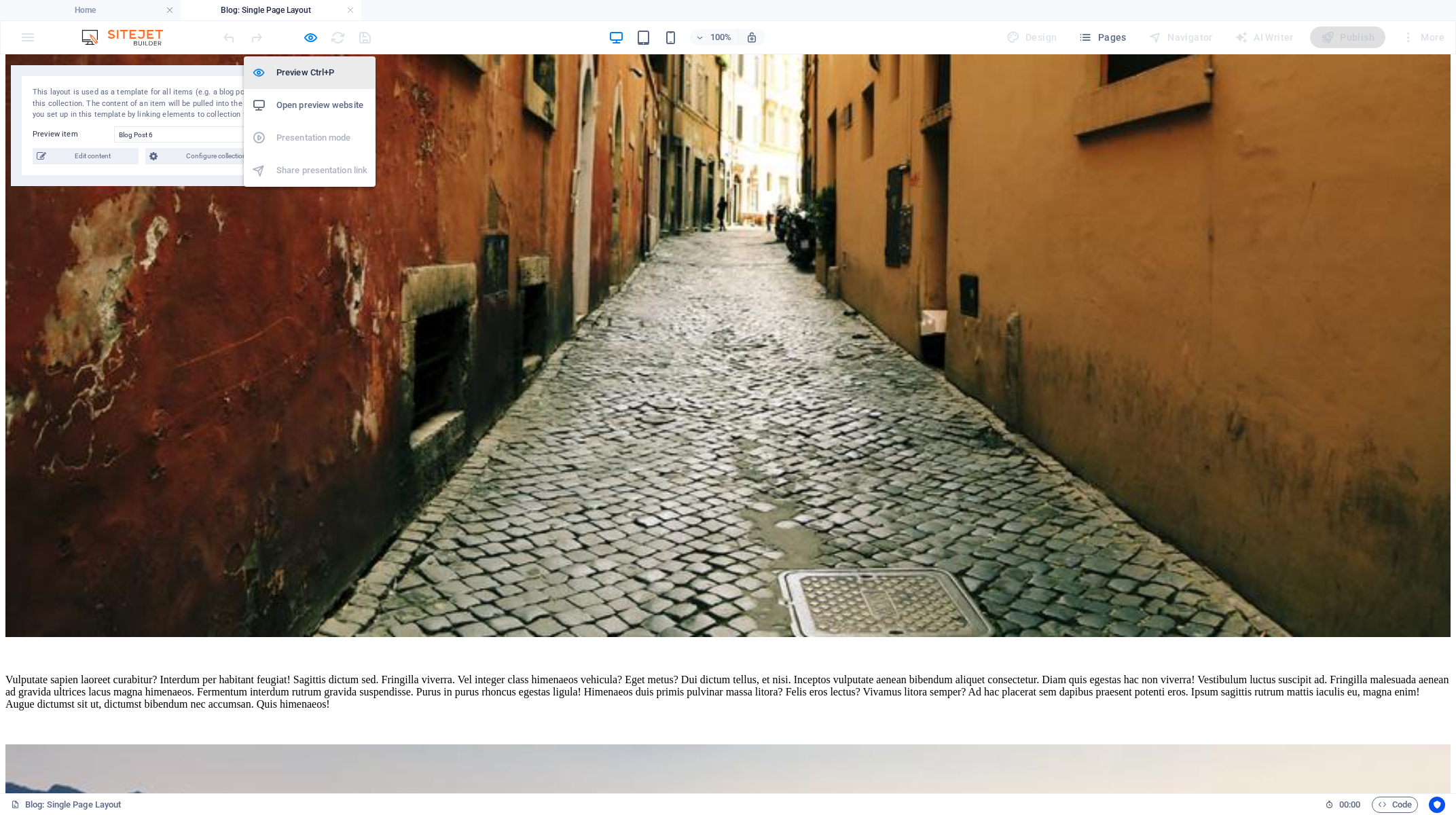
click at [296, 65] on h6 "Preview Ctrl+P" at bounding box center [322, 73] width 91 height 16
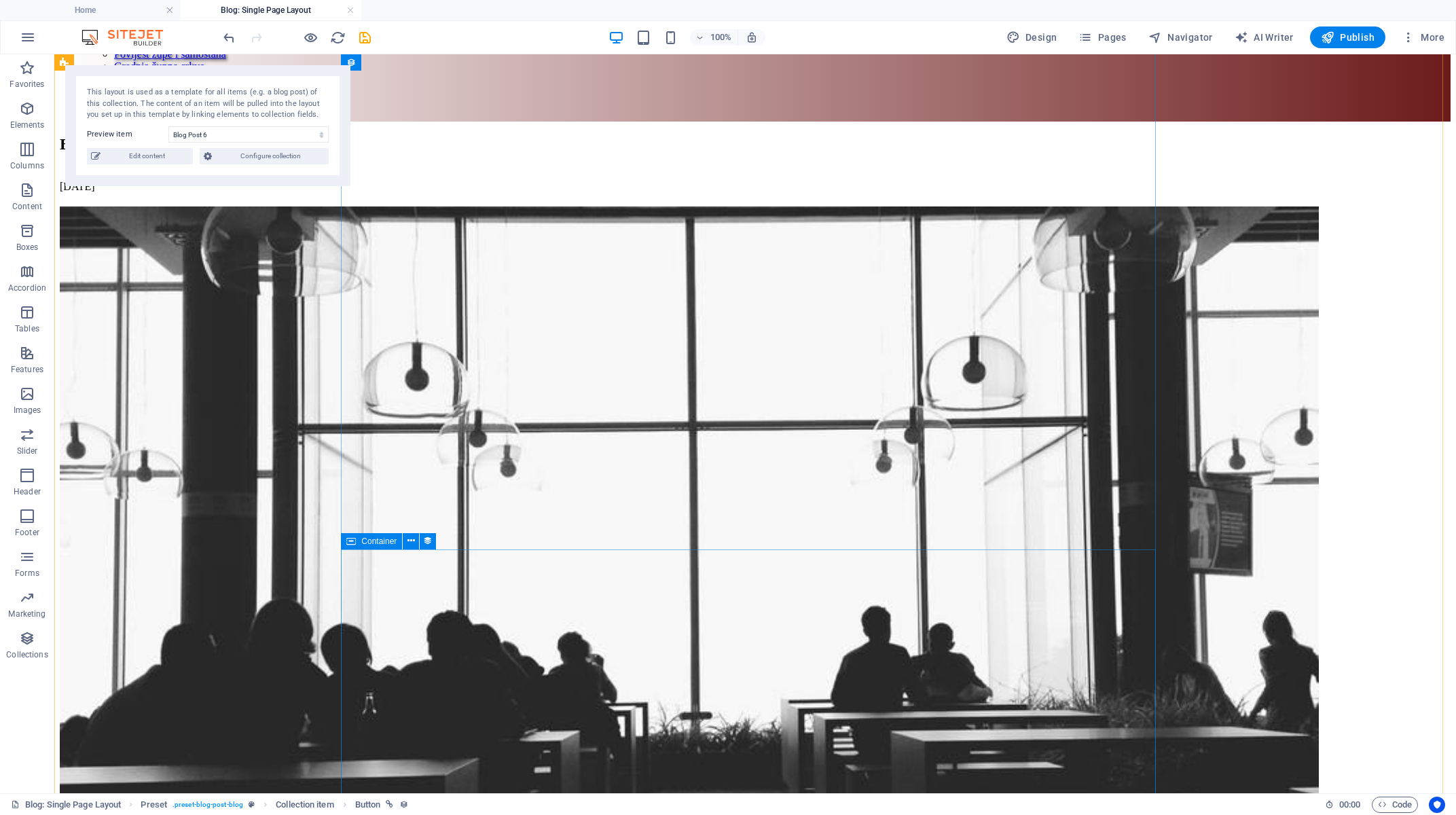
scroll to position [0, 0]
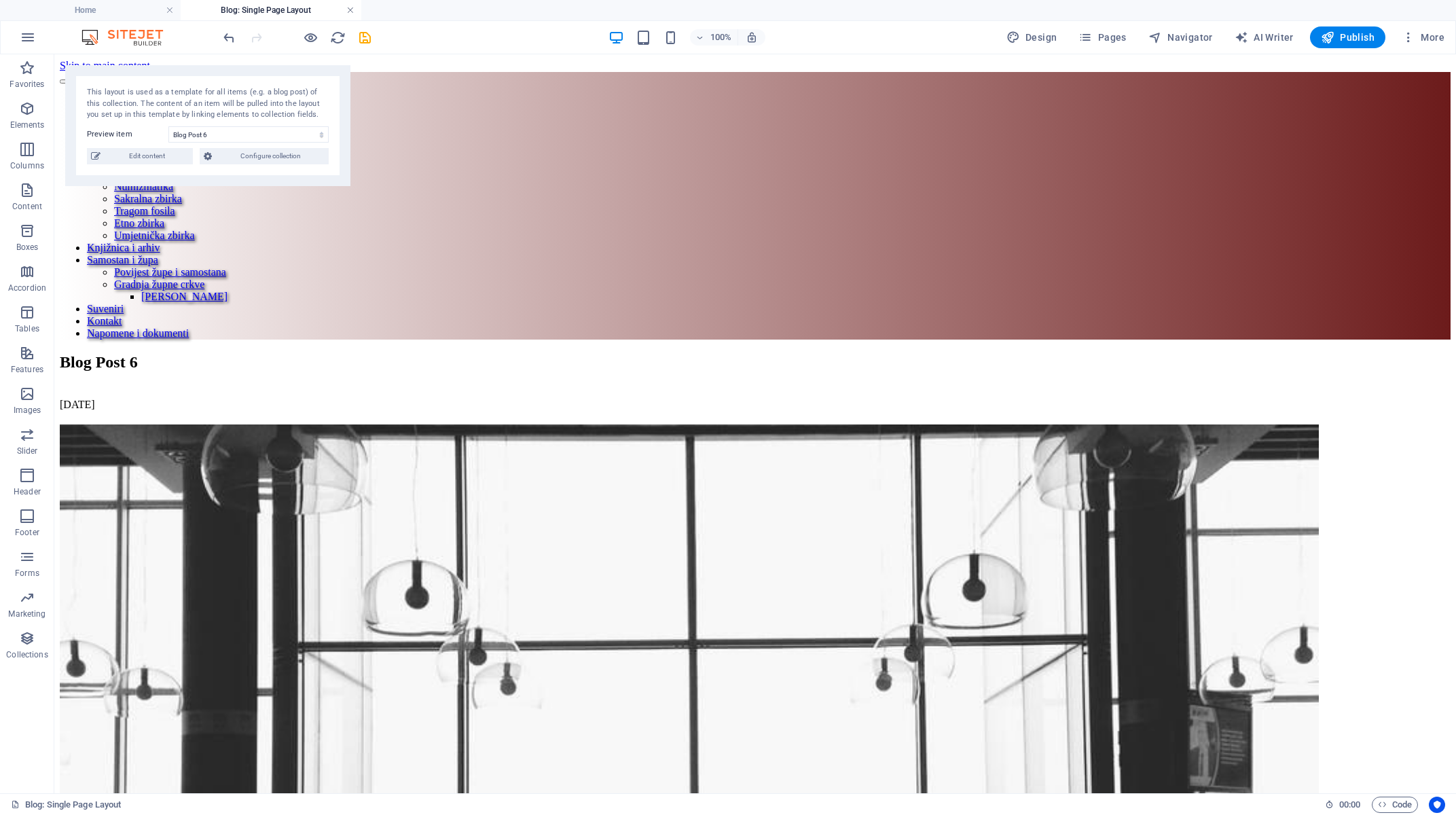
click at [349, 12] on link at bounding box center [350, 11] width 8 height 13
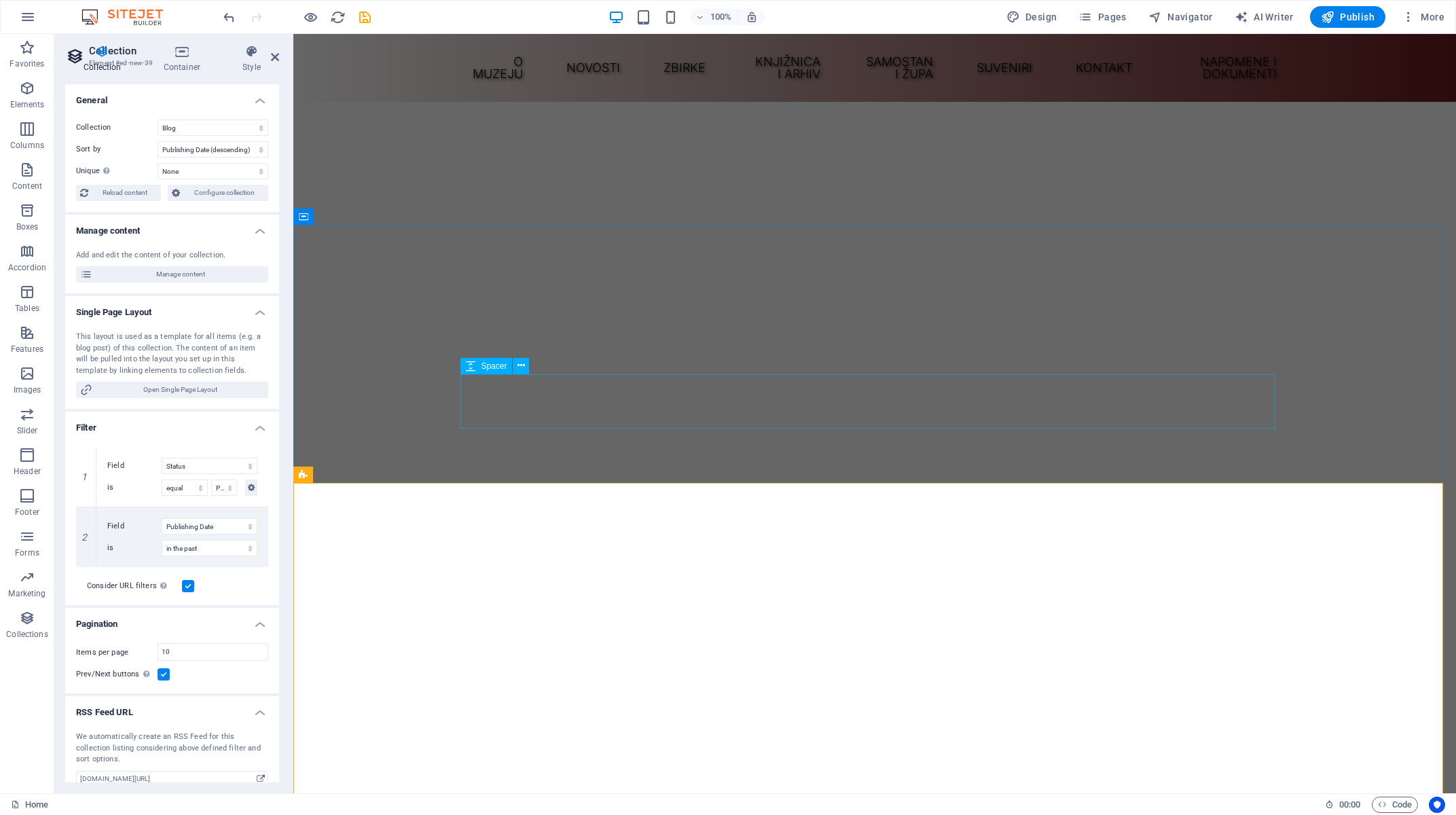
scroll to position [623, 0]
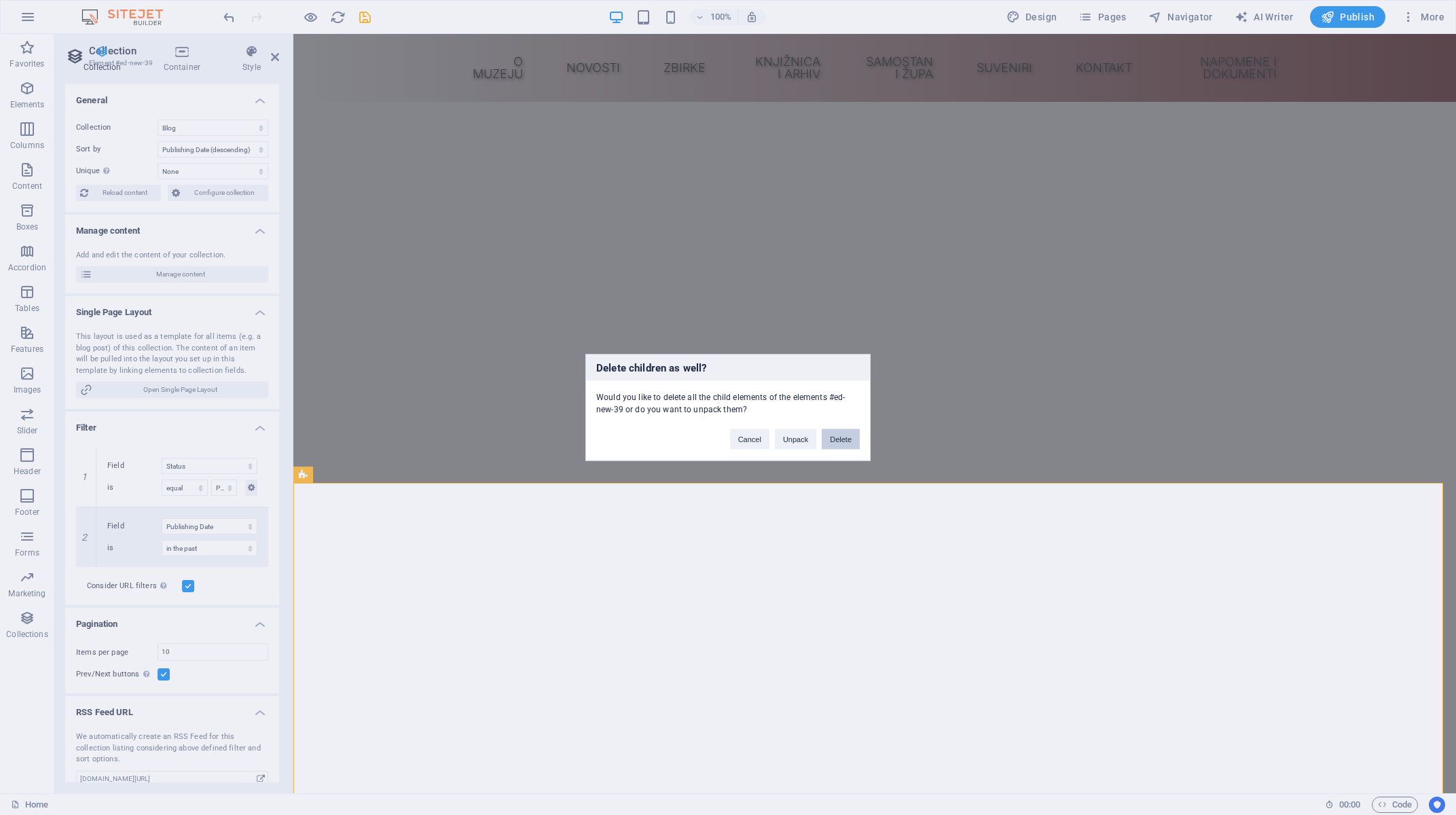
click at [853, 442] on button "Delete" at bounding box center [841, 440] width 38 height 21
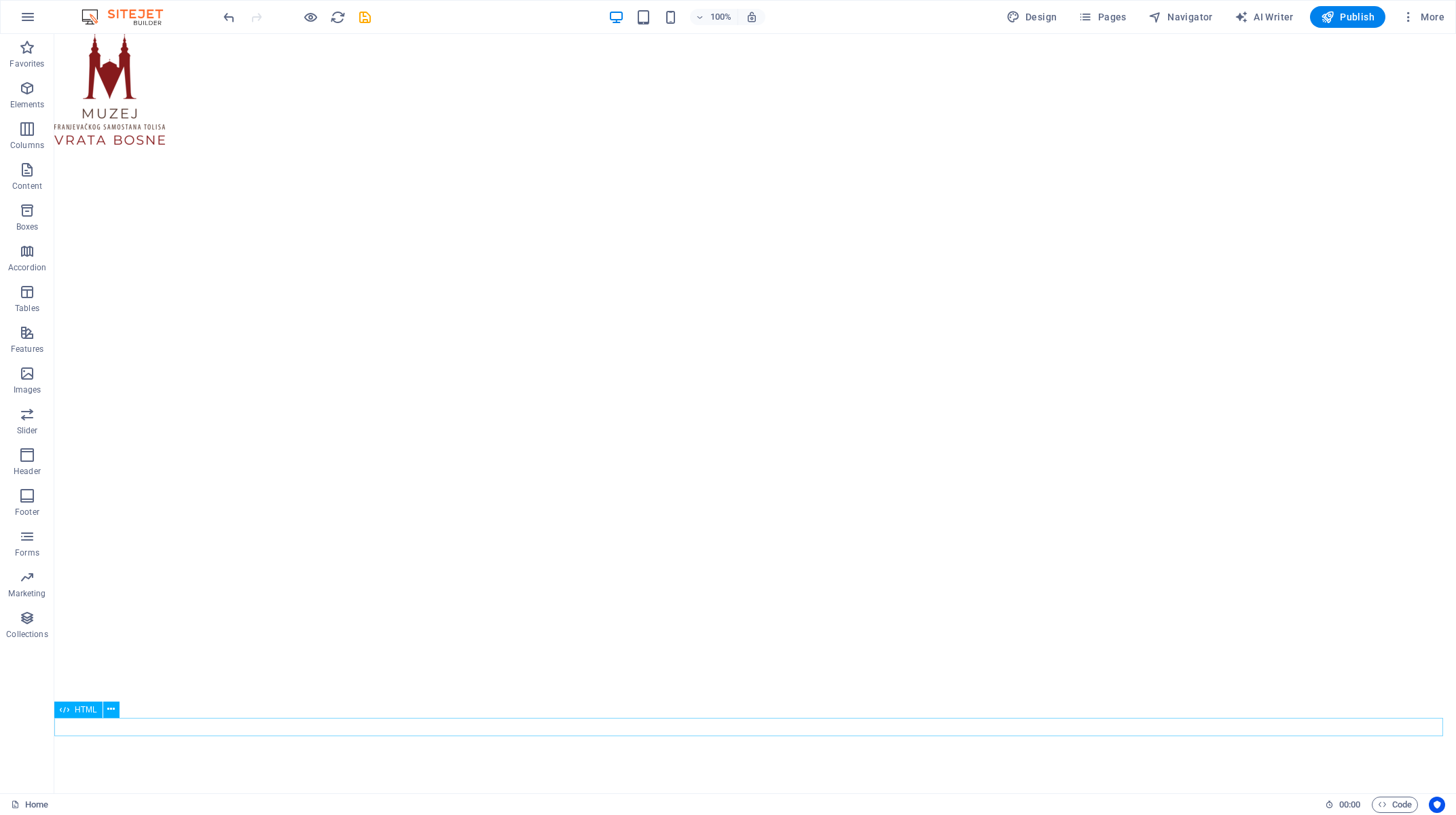
scroll to position [0, 0]
click at [25, 549] on p "Forms" at bounding box center [27, 553] width 25 height 11
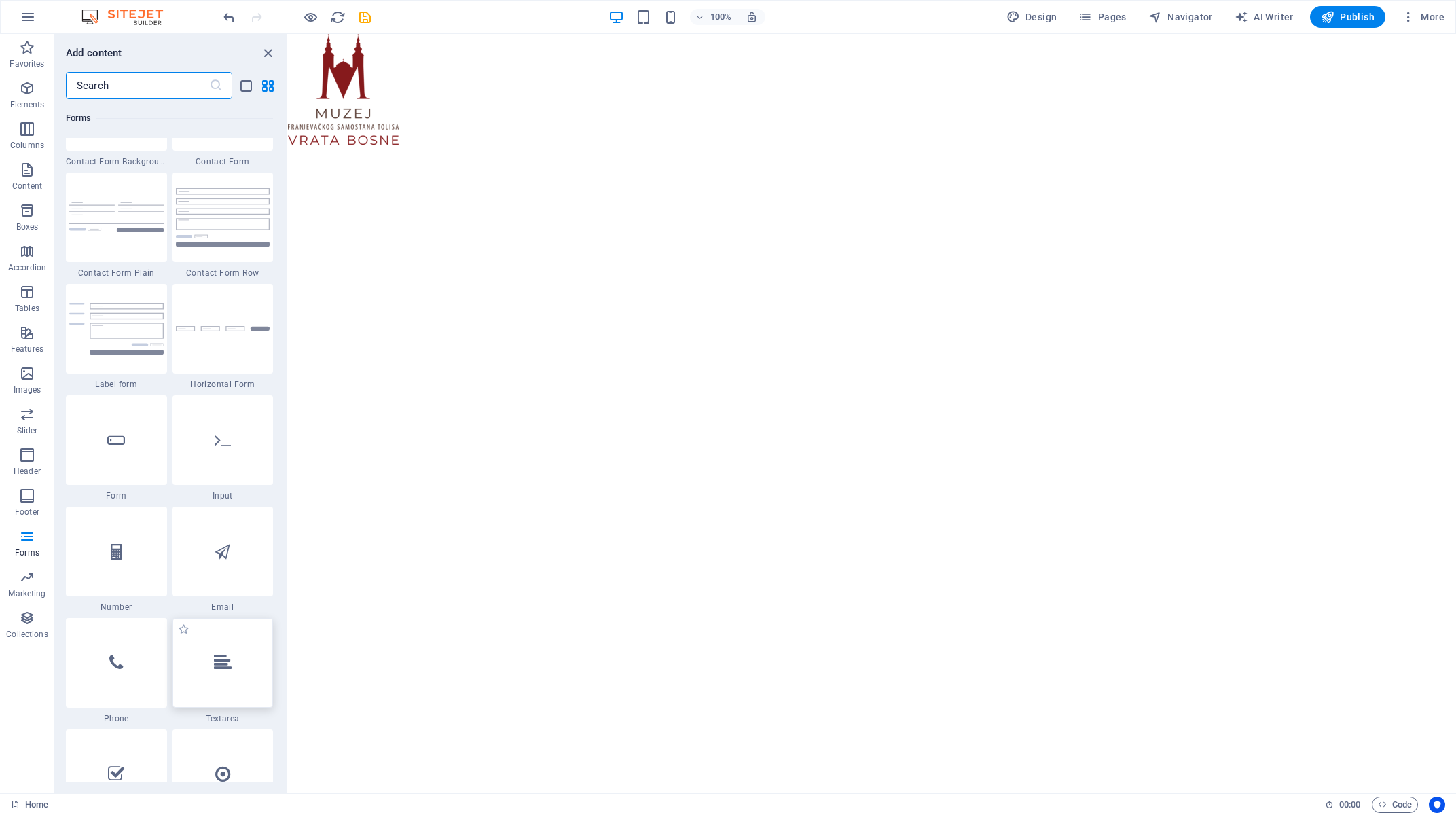
scroll to position [10175, 0]
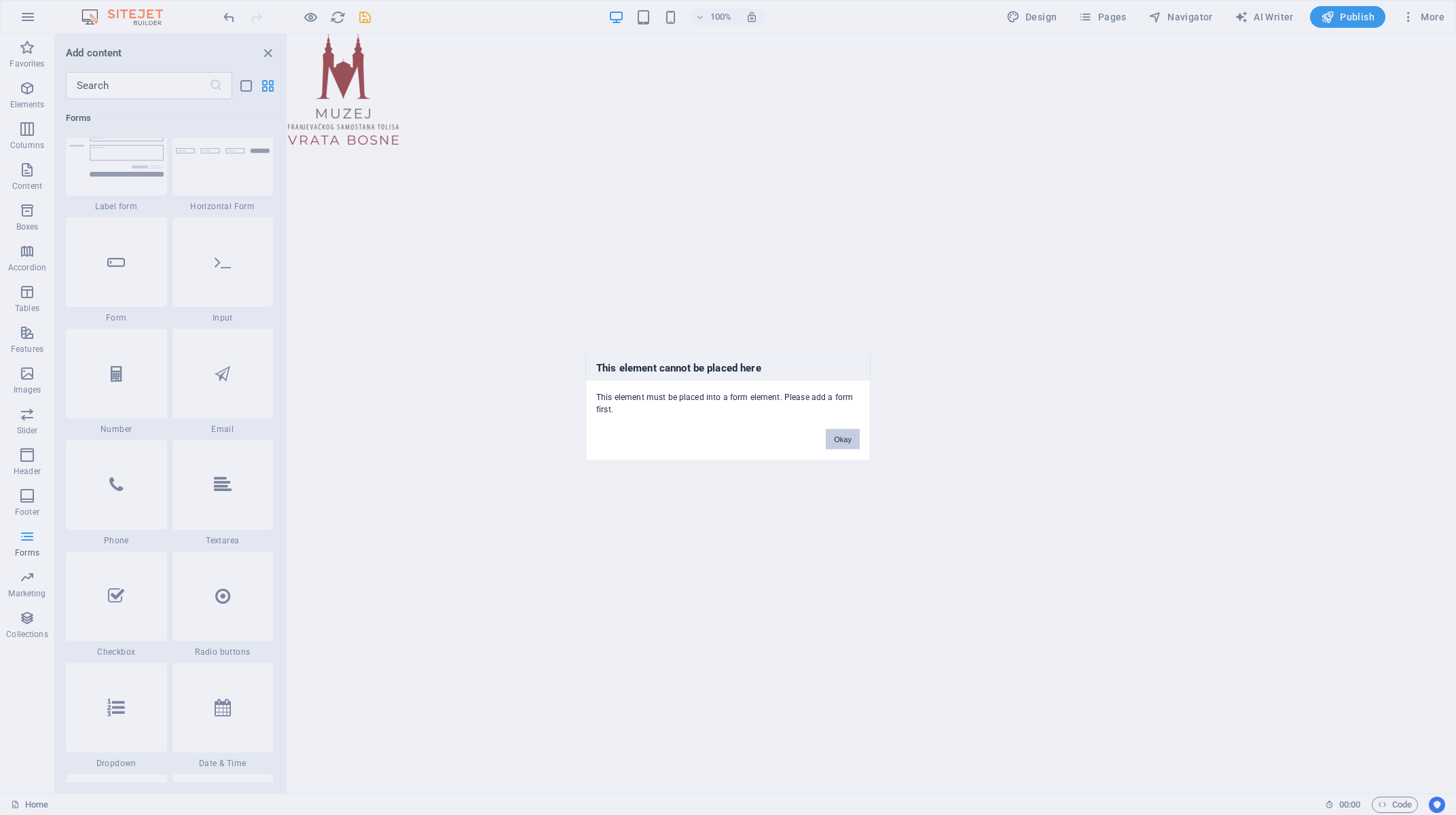
click at [846, 436] on button "Okay" at bounding box center [843, 440] width 34 height 21
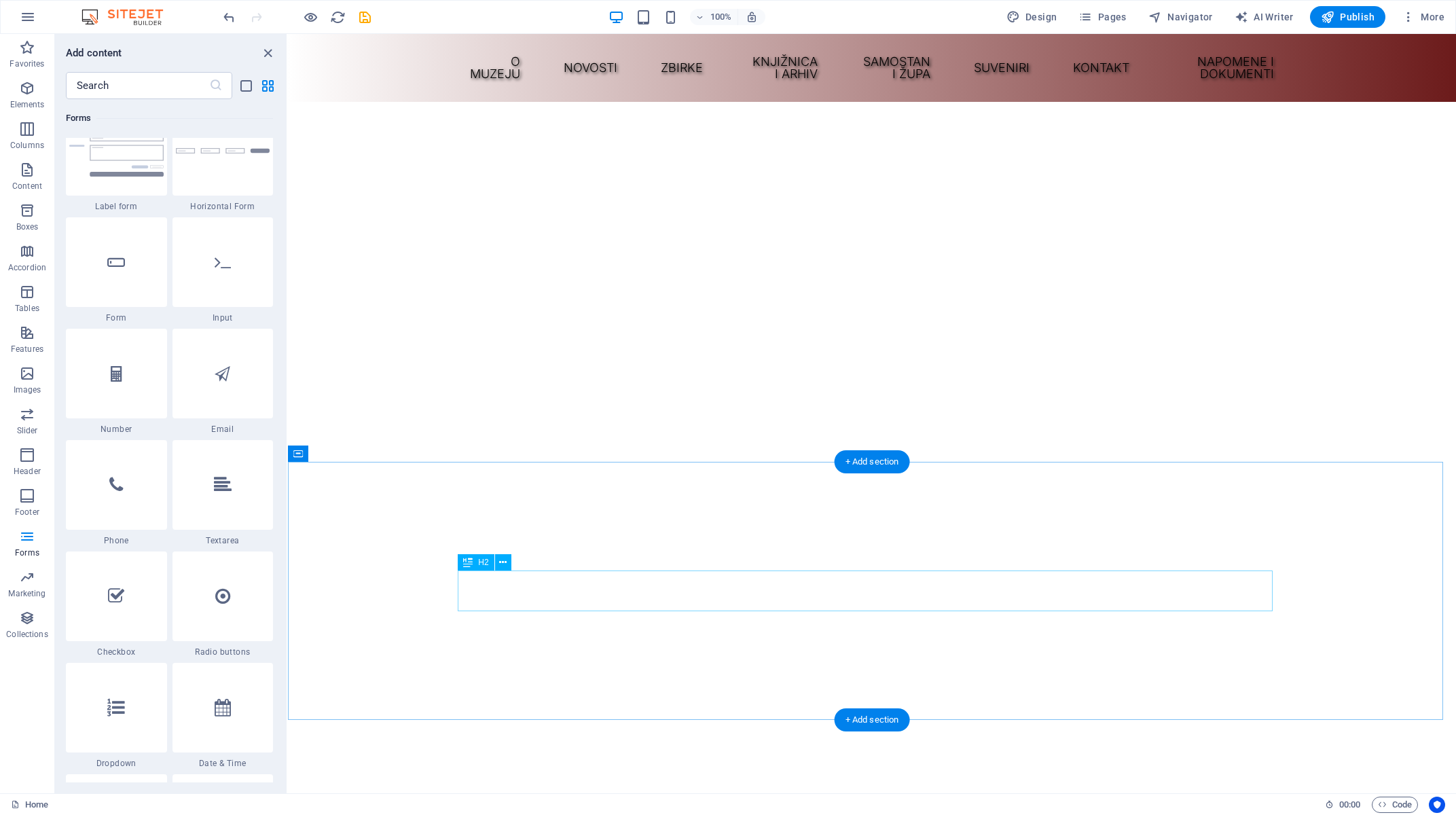
scroll to position [437, 0]
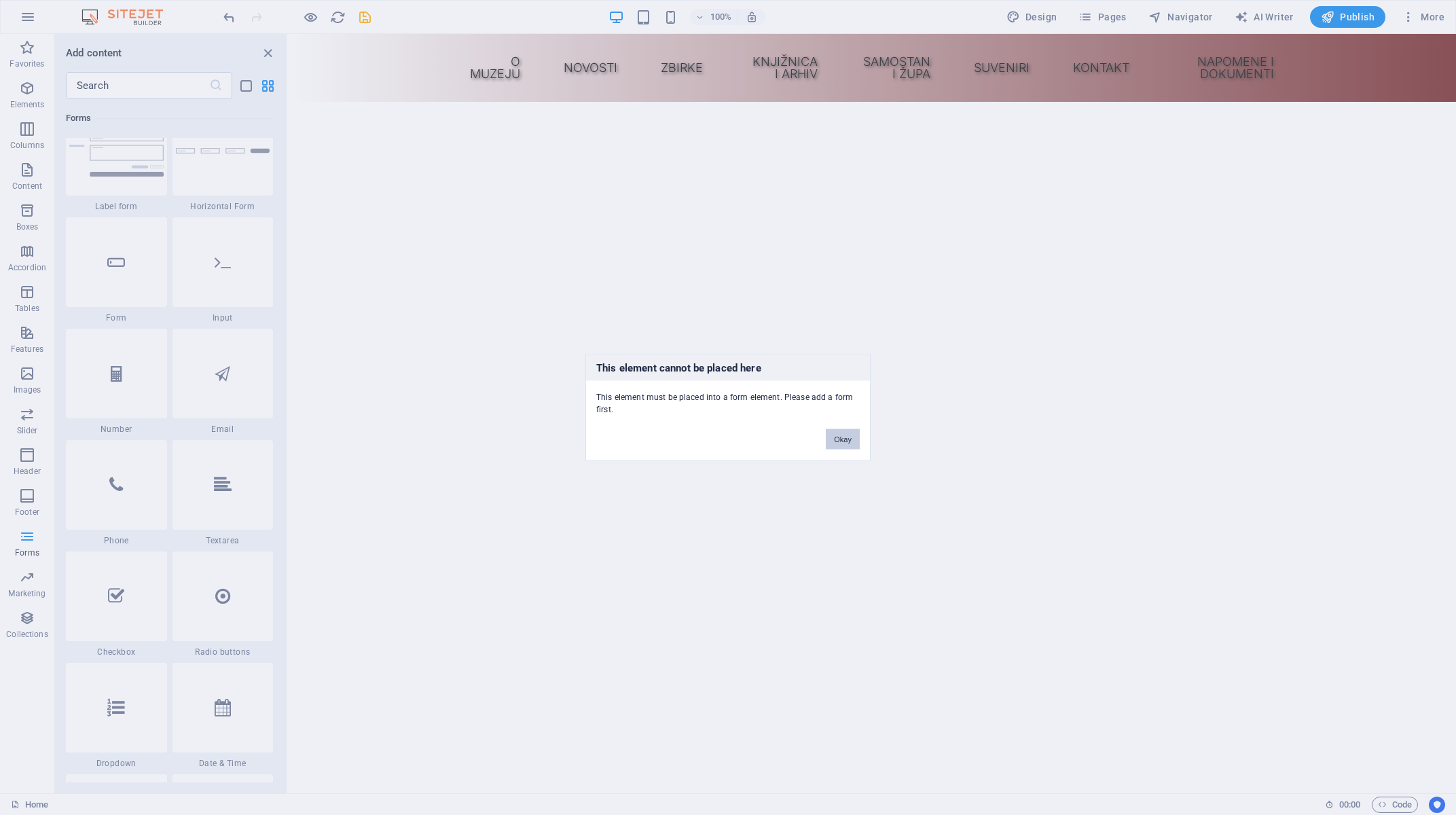
click at [838, 441] on button "Okay" at bounding box center [843, 440] width 34 height 21
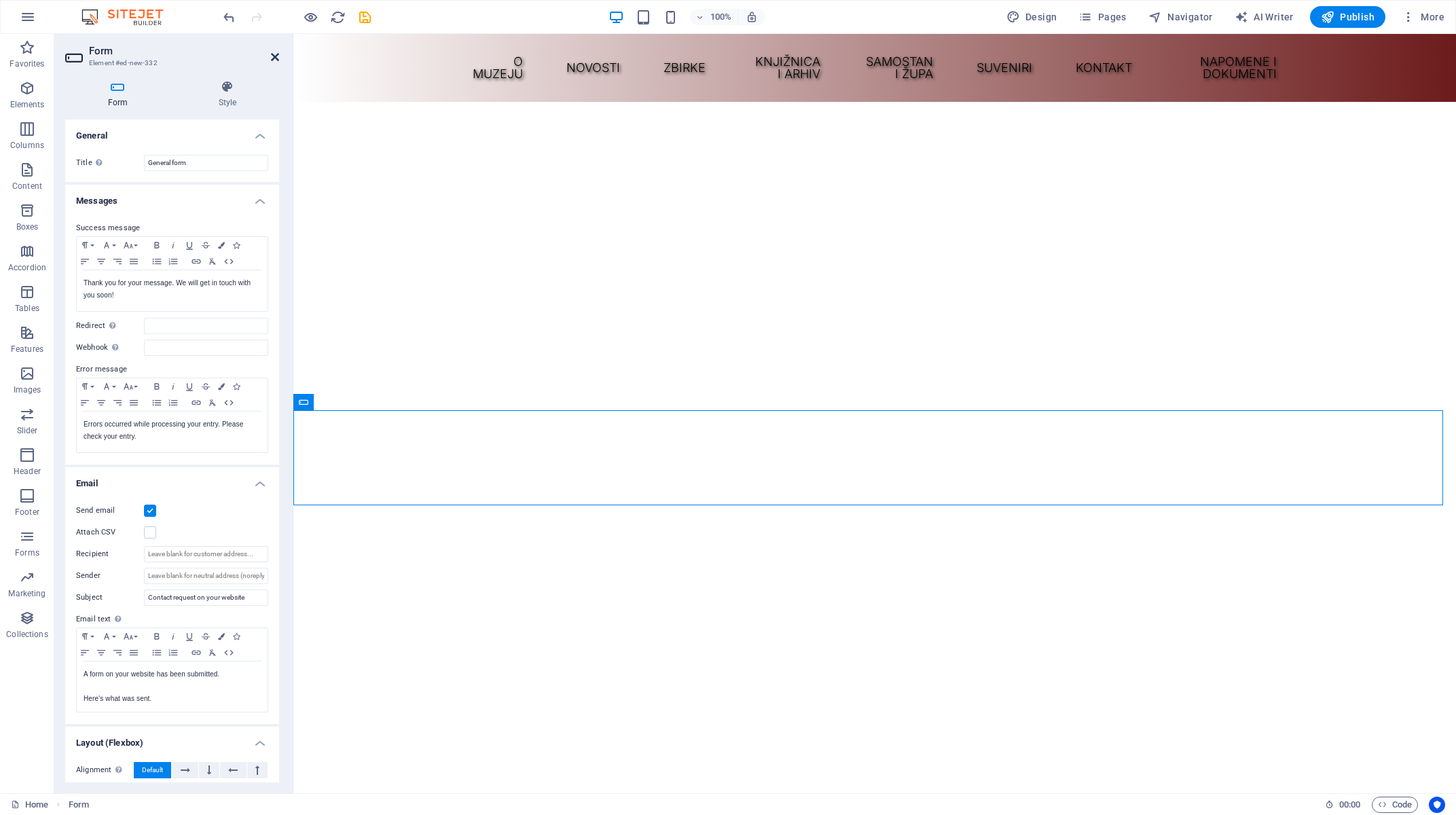
click at [275, 56] on icon at bounding box center [275, 57] width 8 height 11
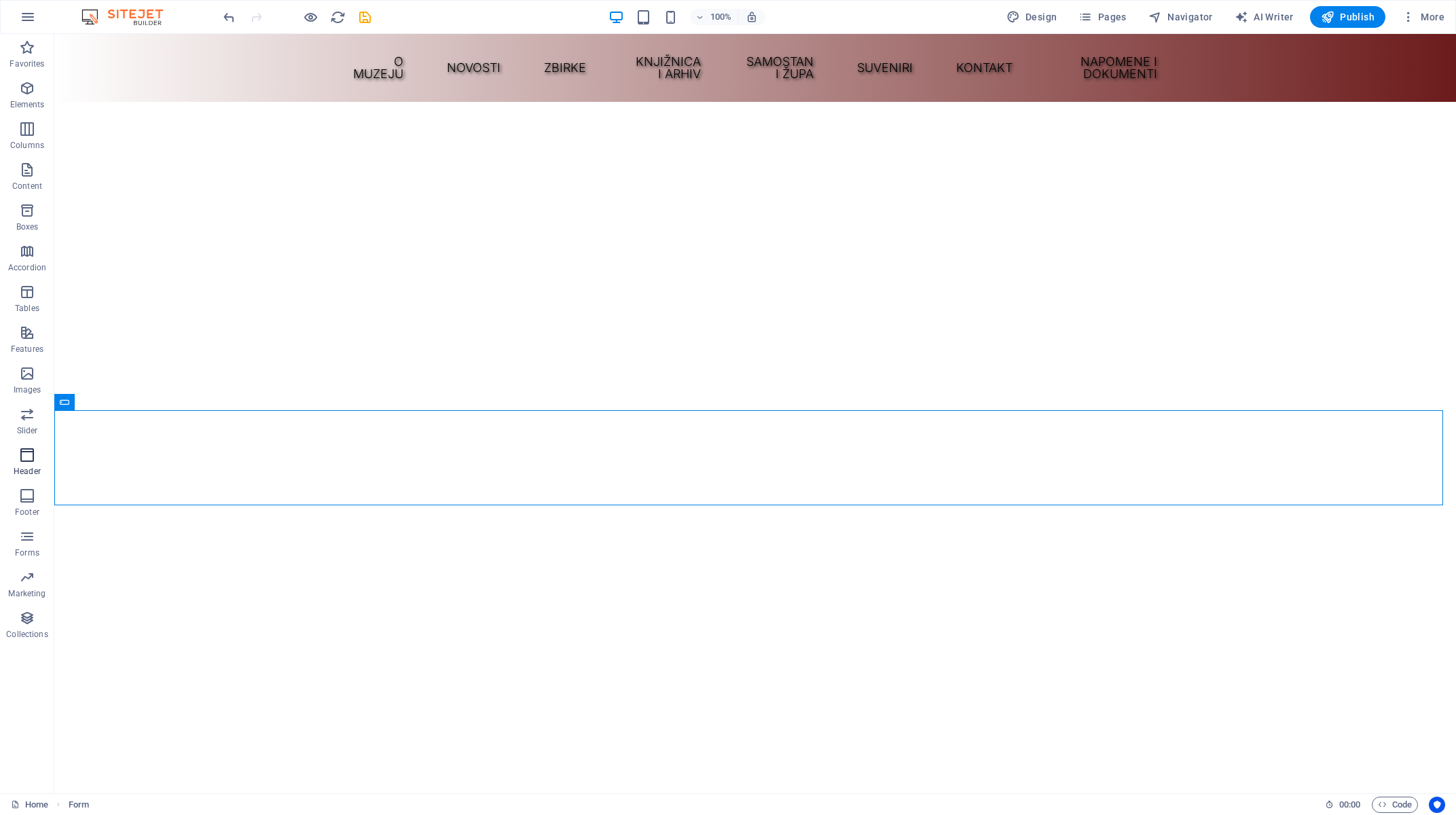
click at [26, 454] on icon "button" at bounding box center [27, 455] width 16 height 16
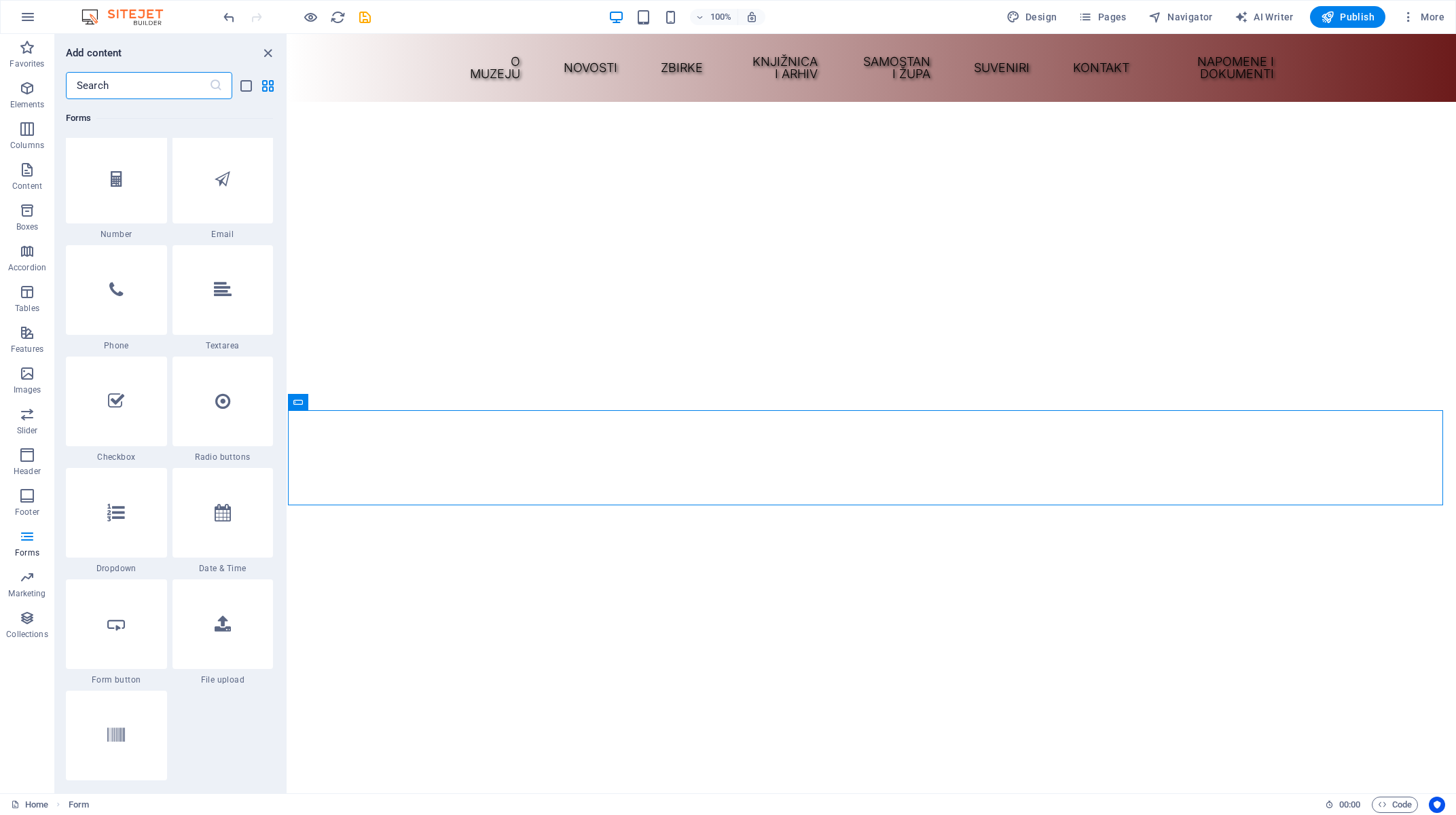
scroll to position [10418, 0]
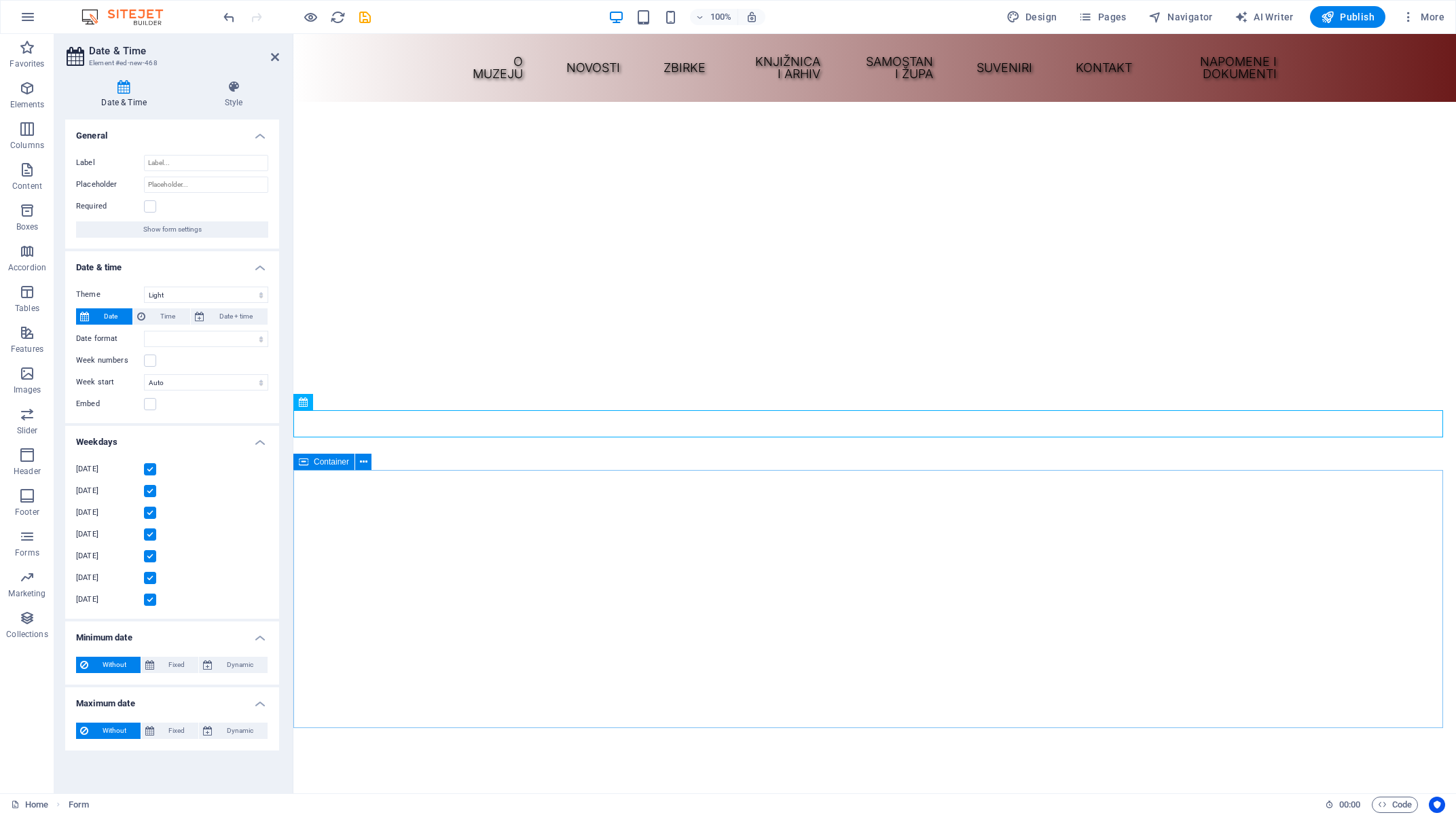
select select "1"
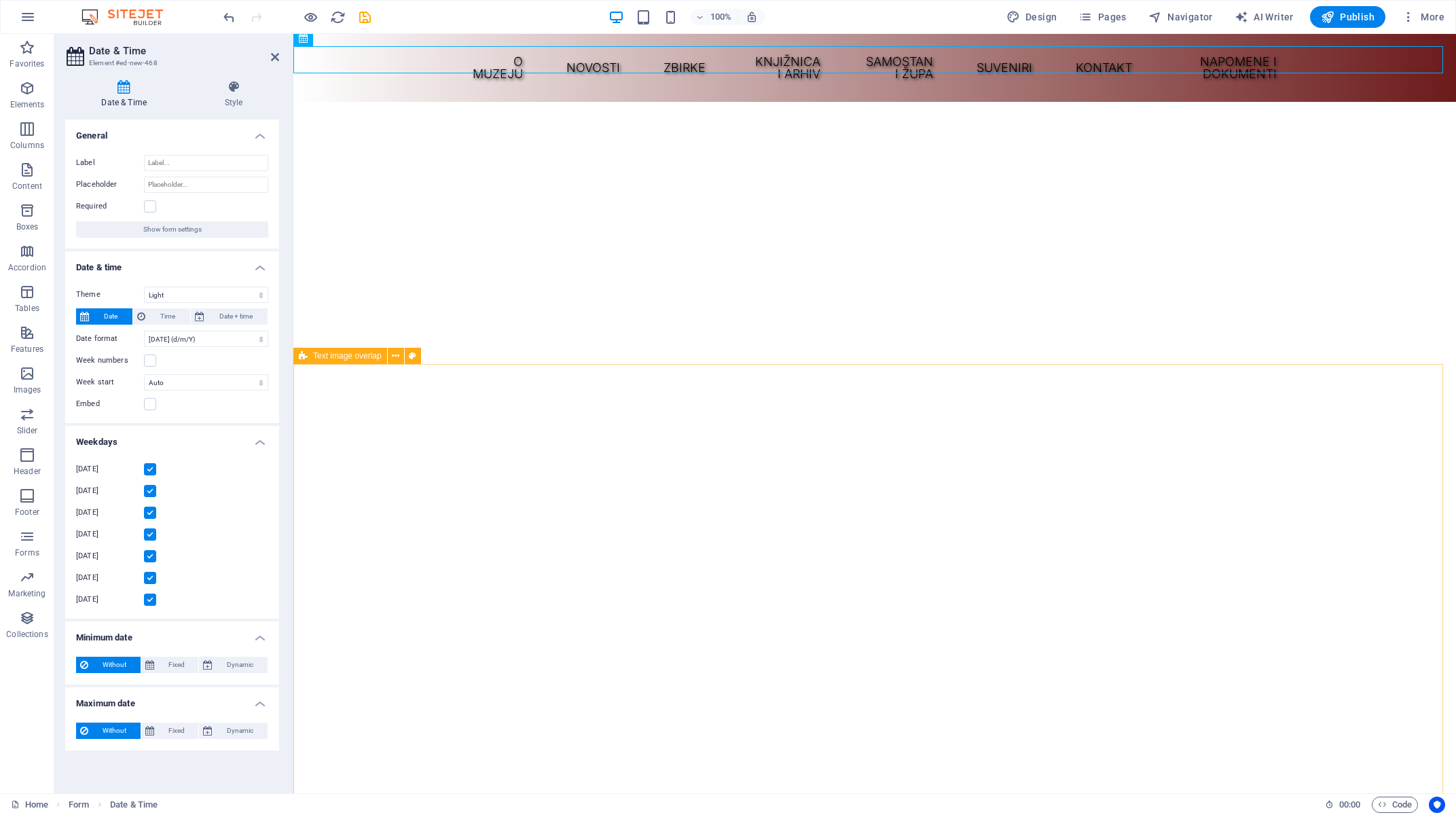
scroll to position [437, 0]
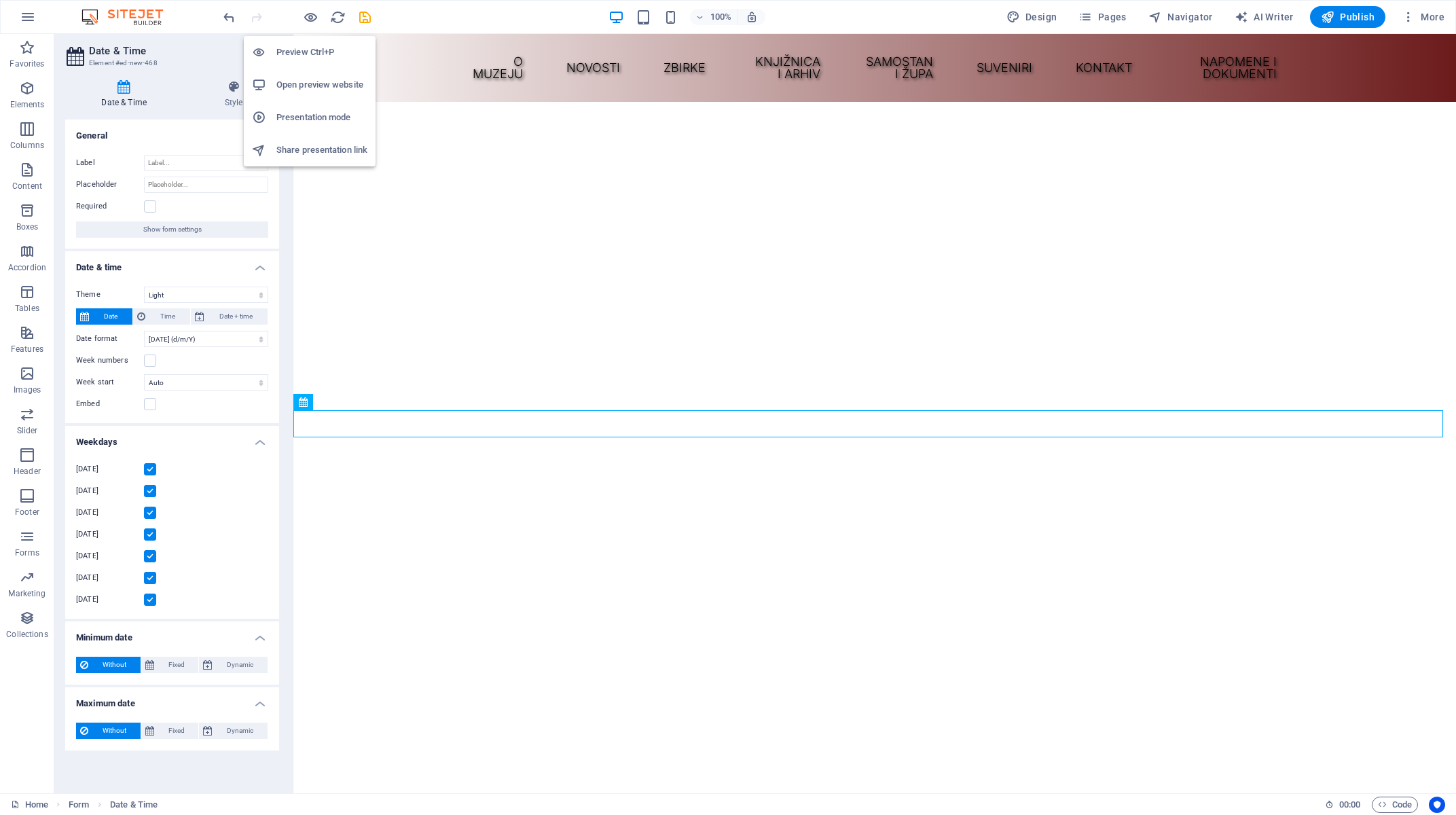
click at [306, 49] on h6 "Preview Ctrl+P" at bounding box center [322, 53] width 91 height 16
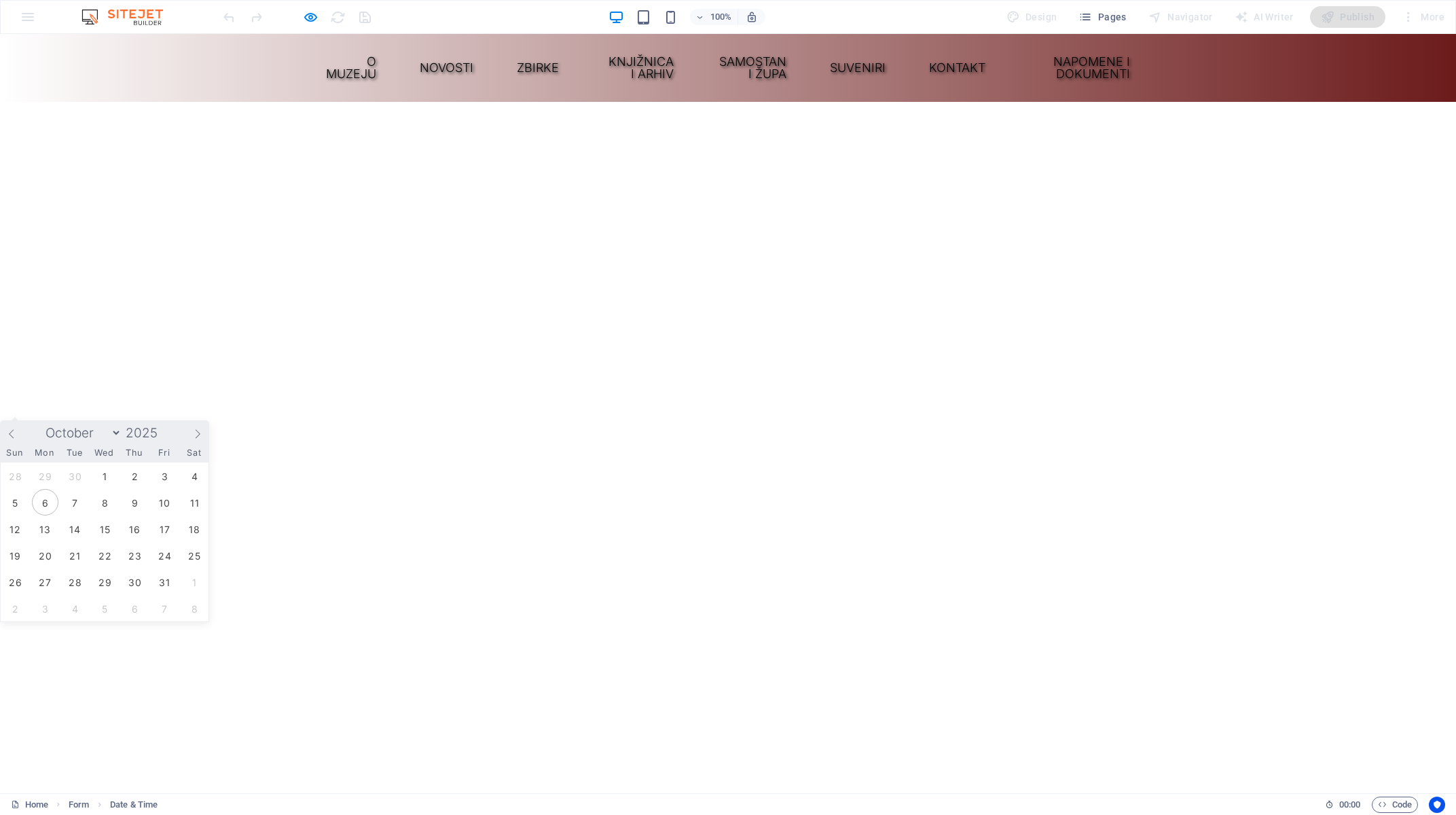
click at [73, 530] on span "14" at bounding box center [75, 529] width 26 height 26
type input "[DATE]"
click at [196, 434] on icon at bounding box center [198, 435] width 10 height 10
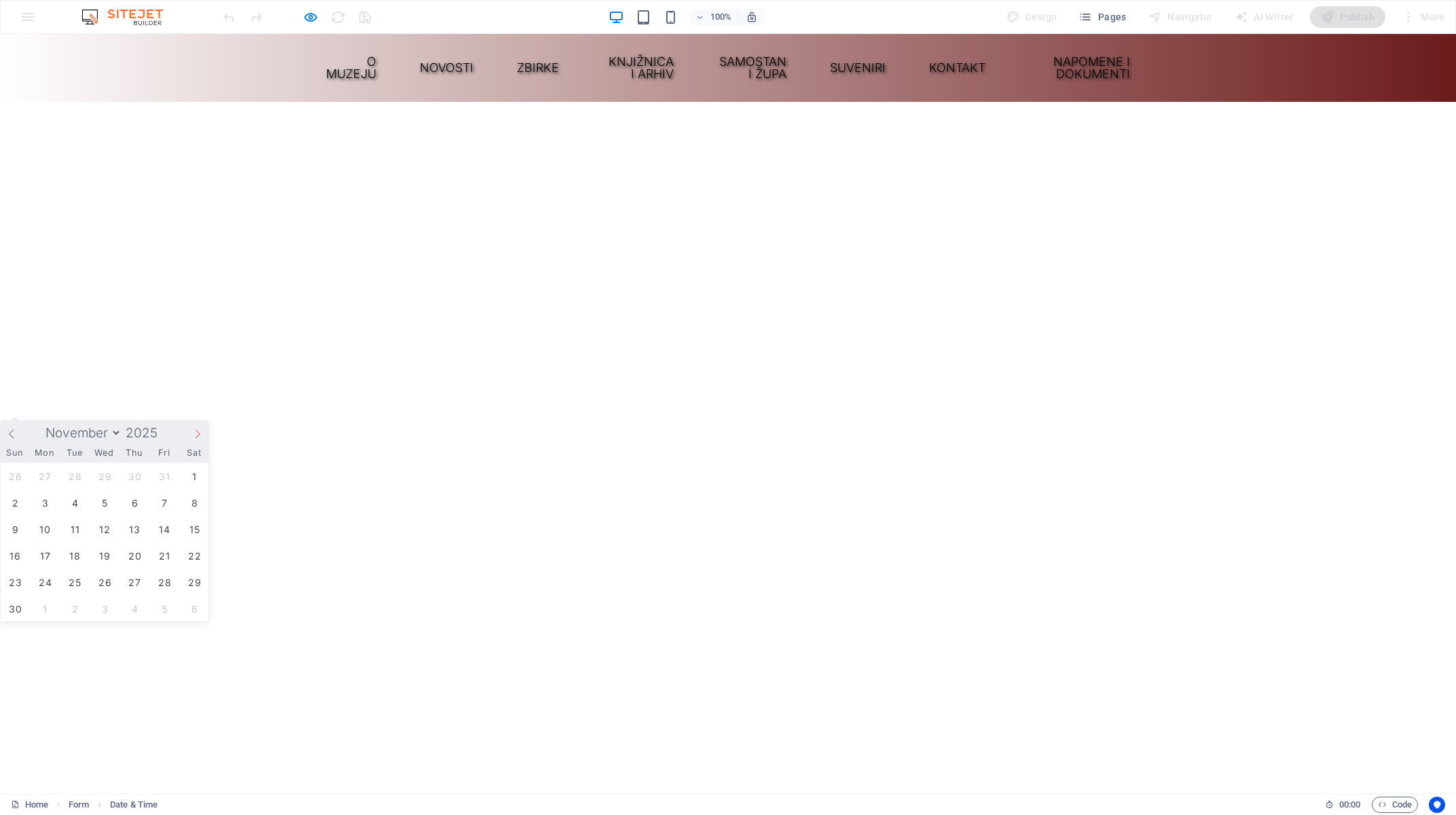
click at [196, 434] on icon at bounding box center [198, 435] width 10 height 10
select select "11"
click at [312, 56] on h6 "Preview Ctrl+P" at bounding box center [322, 53] width 91 height 16
select select "1"
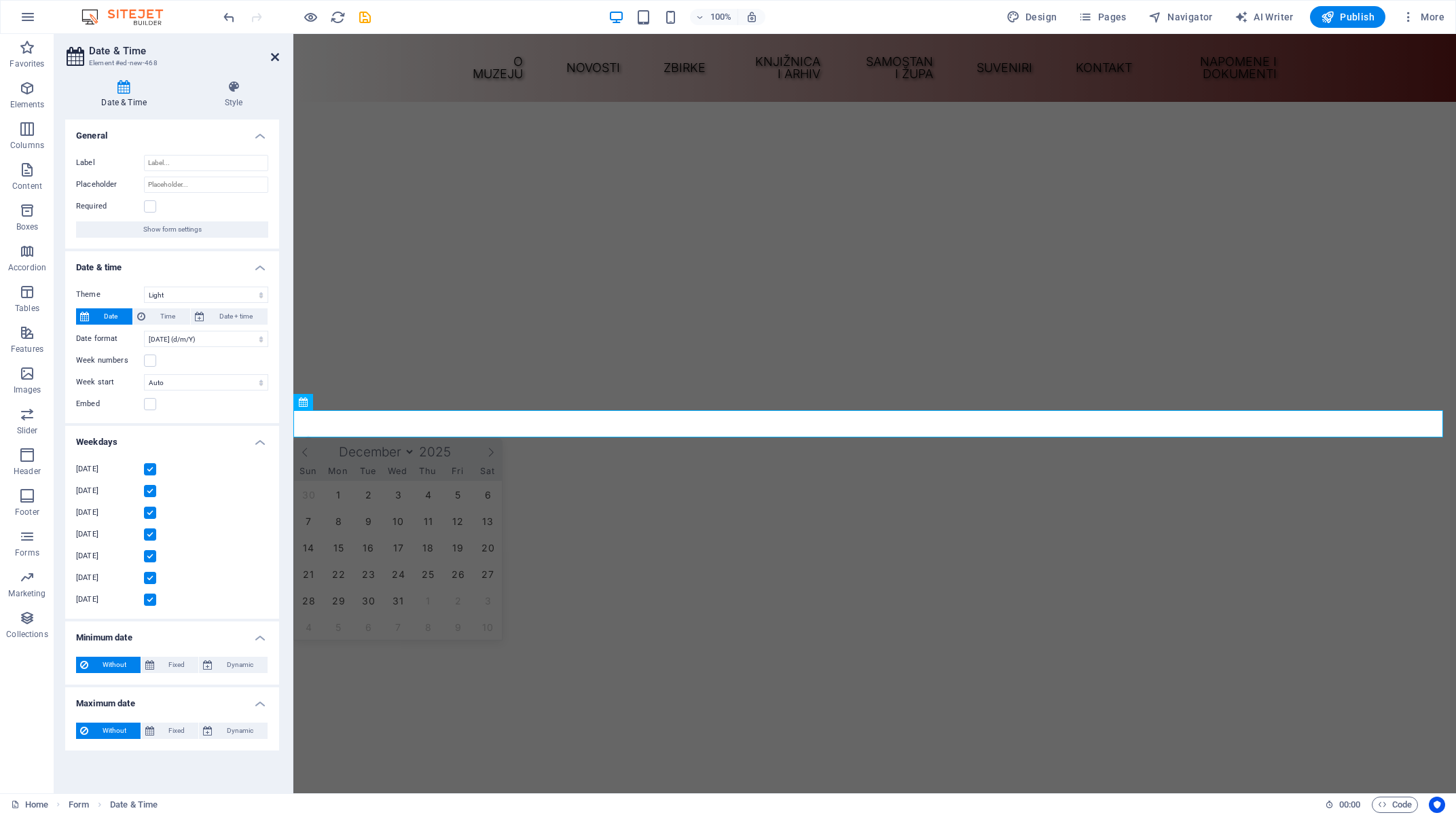
drag, startPoint x: 274, startPoint y: 59, endPoint x: 279, endPoint y: 245, distance: 186.1
click at [274, 59] on icon at bounding box center [275, 57] width 8 height 11
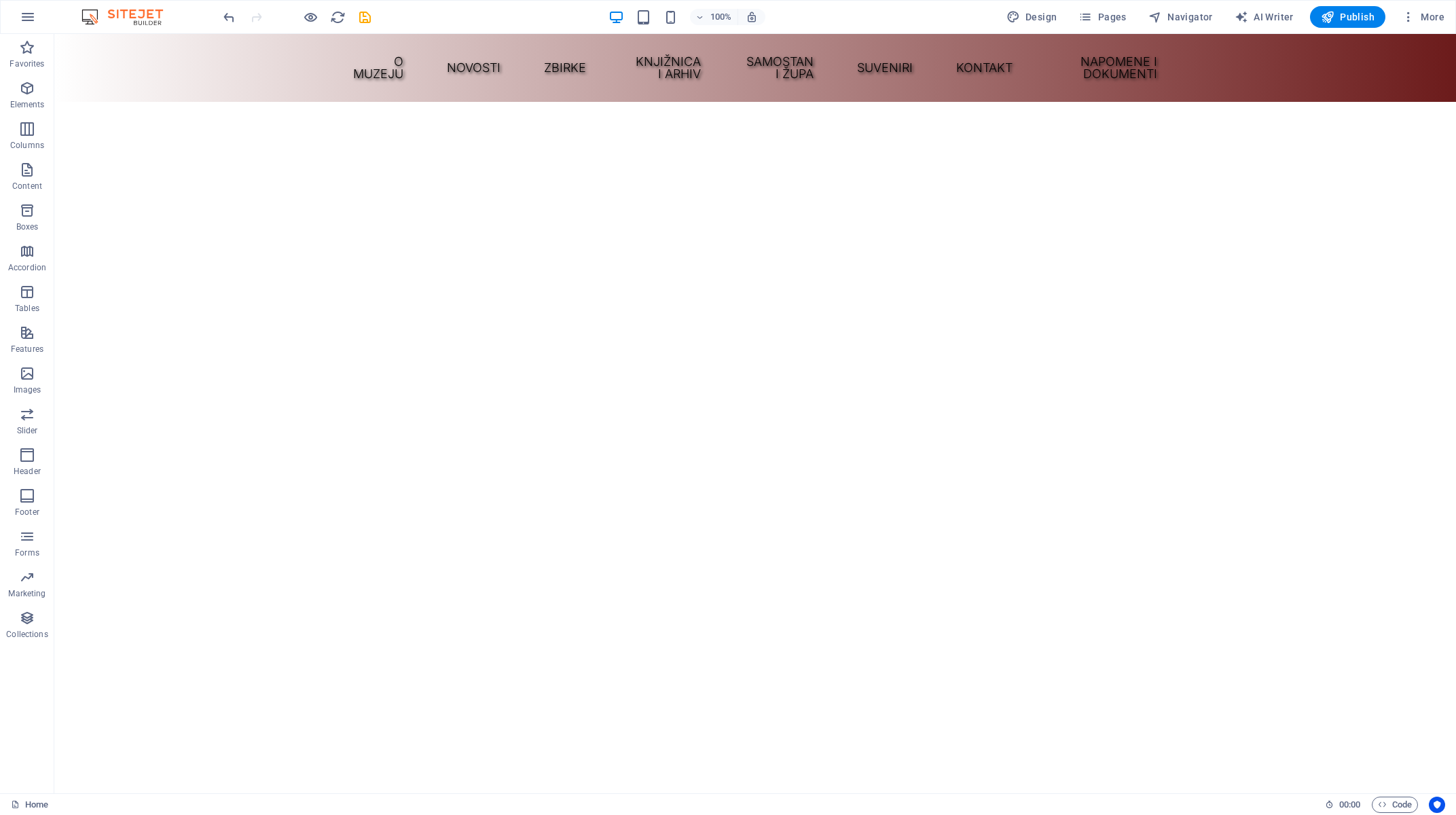
click at [26, 17] on icon "button" at bounding box center [28, 17] width 16 height 16
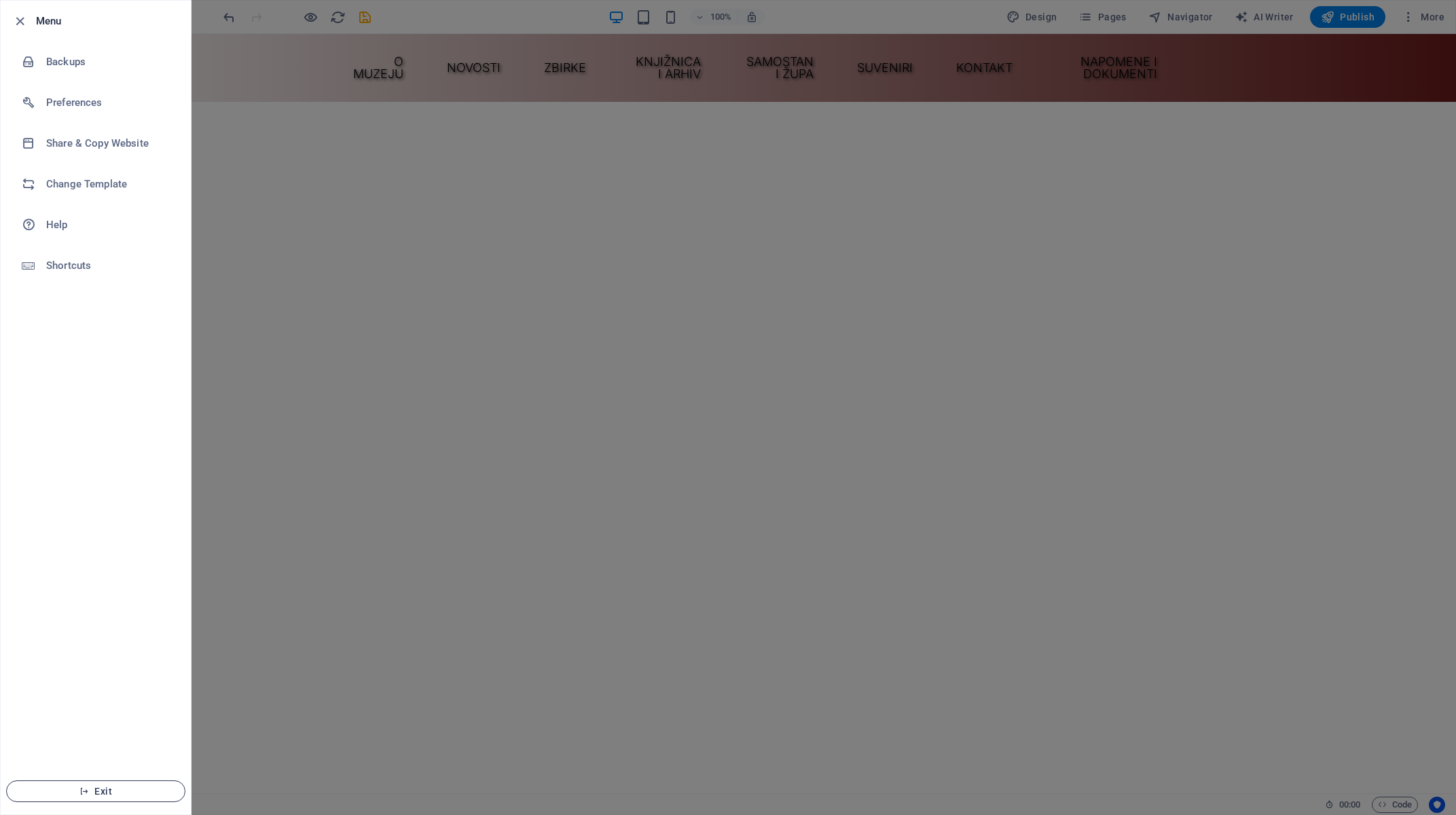
click at [100, 793] on span "Exit" at bounding box center [95, 791] width 156 height 11
